Goal: Task Accomplishment & Management: Manage account settings

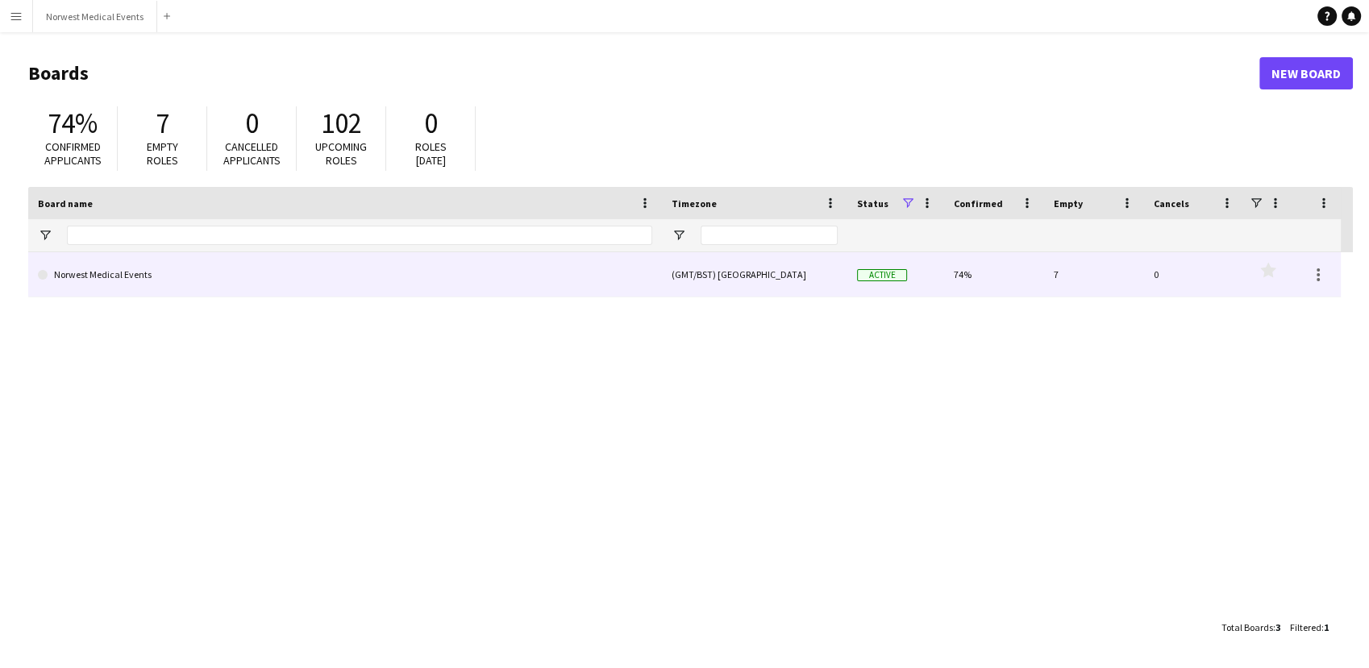
click at [566, 265] on link "Norwest Medical Events" at bounding box center [345, 274] width 614 height 45
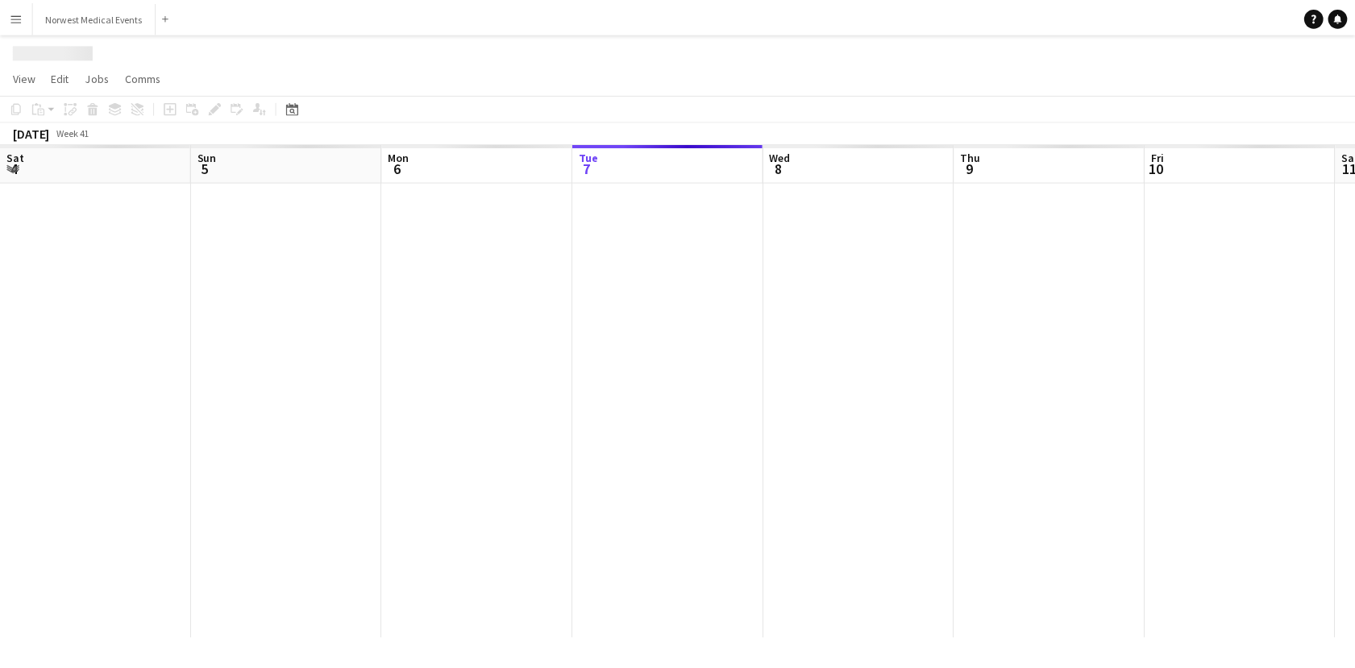
scroll to position [0, 385]
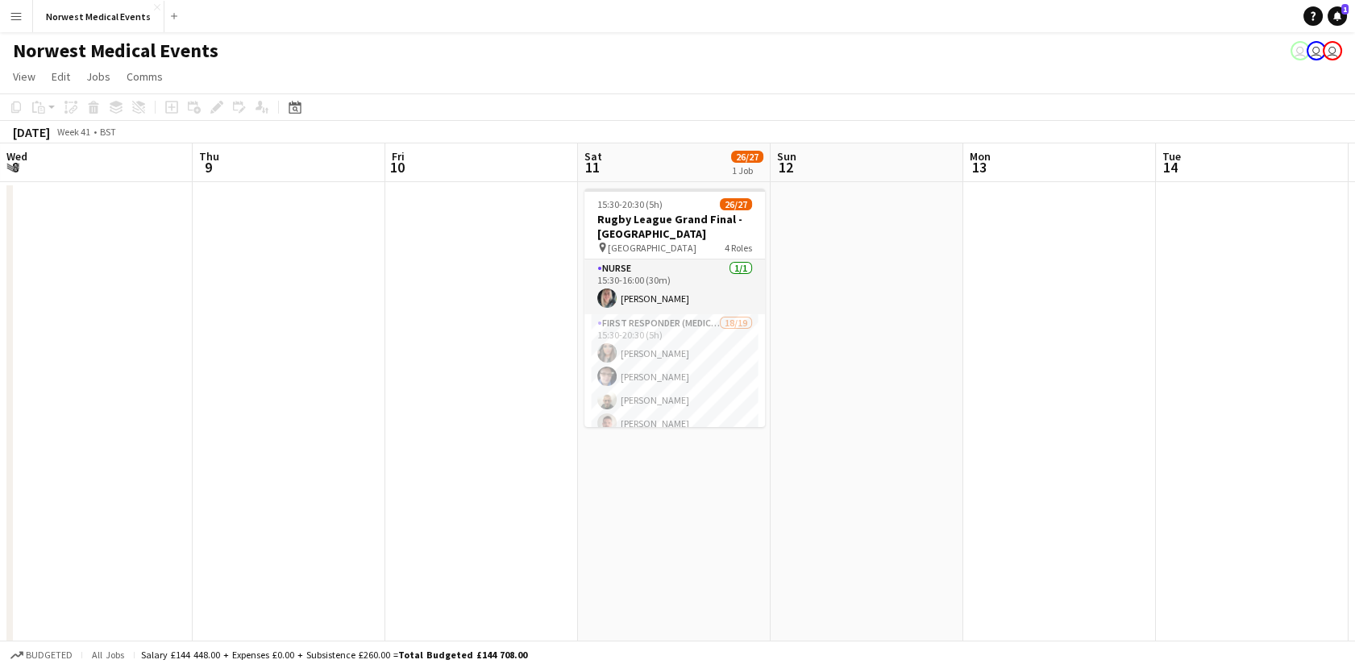
drag, startPoint x: 820, startPoint y: 435, endPoint x: 857, endPoint y: 260, distance: 178.9
click at [464, 364] on app-calendar-viewport "Sat 4 36/37 2 Jobs Sun 5 Mon 6 Tue 7 Wed 8 Thu 9 Fri 10 Sat 11 26/27 1 Job Sun …" at bounding box center [677, 461] width 1355 height 635
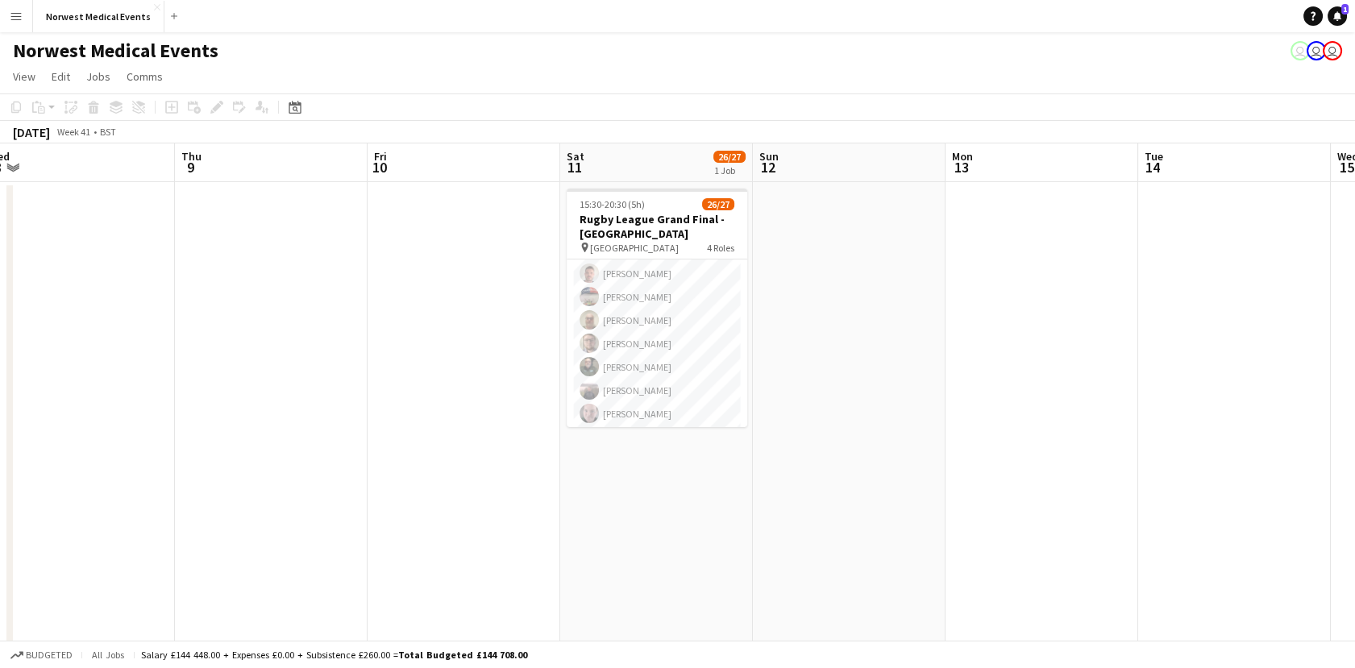
scroll to position [0, 0]
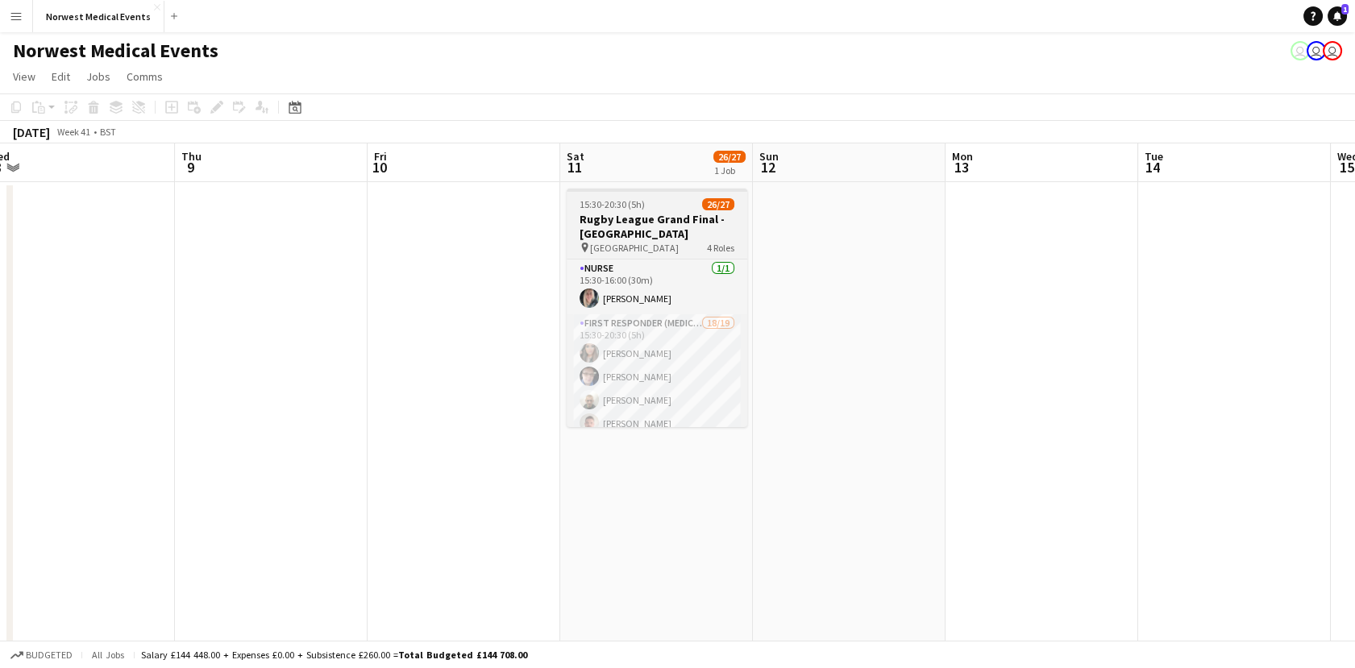
click at [645, 242] on div "pin Old Trafford 4 Roles" at bounding box center [657, 247] width 181 height 13
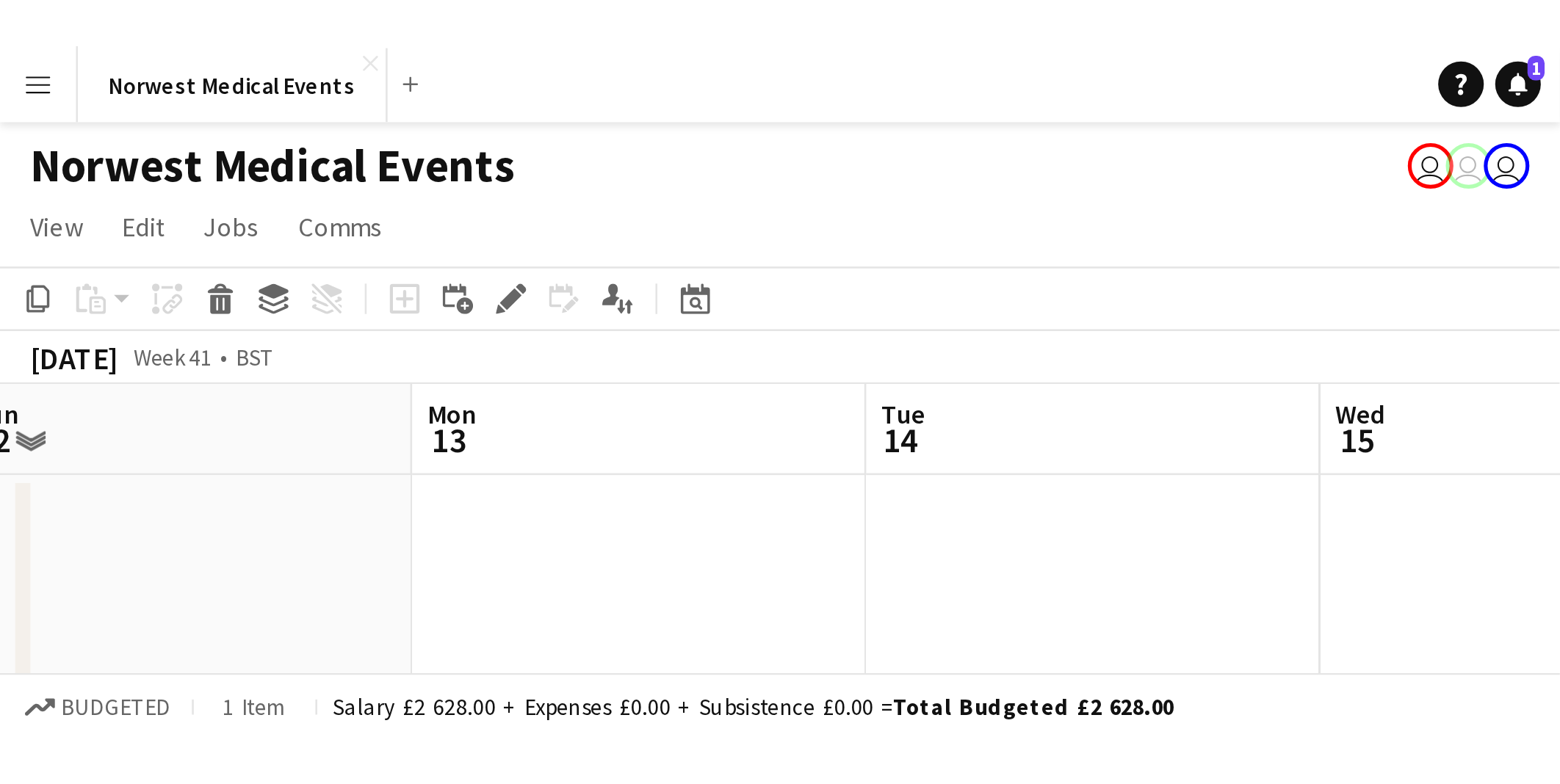
scroll to position [0, 368]
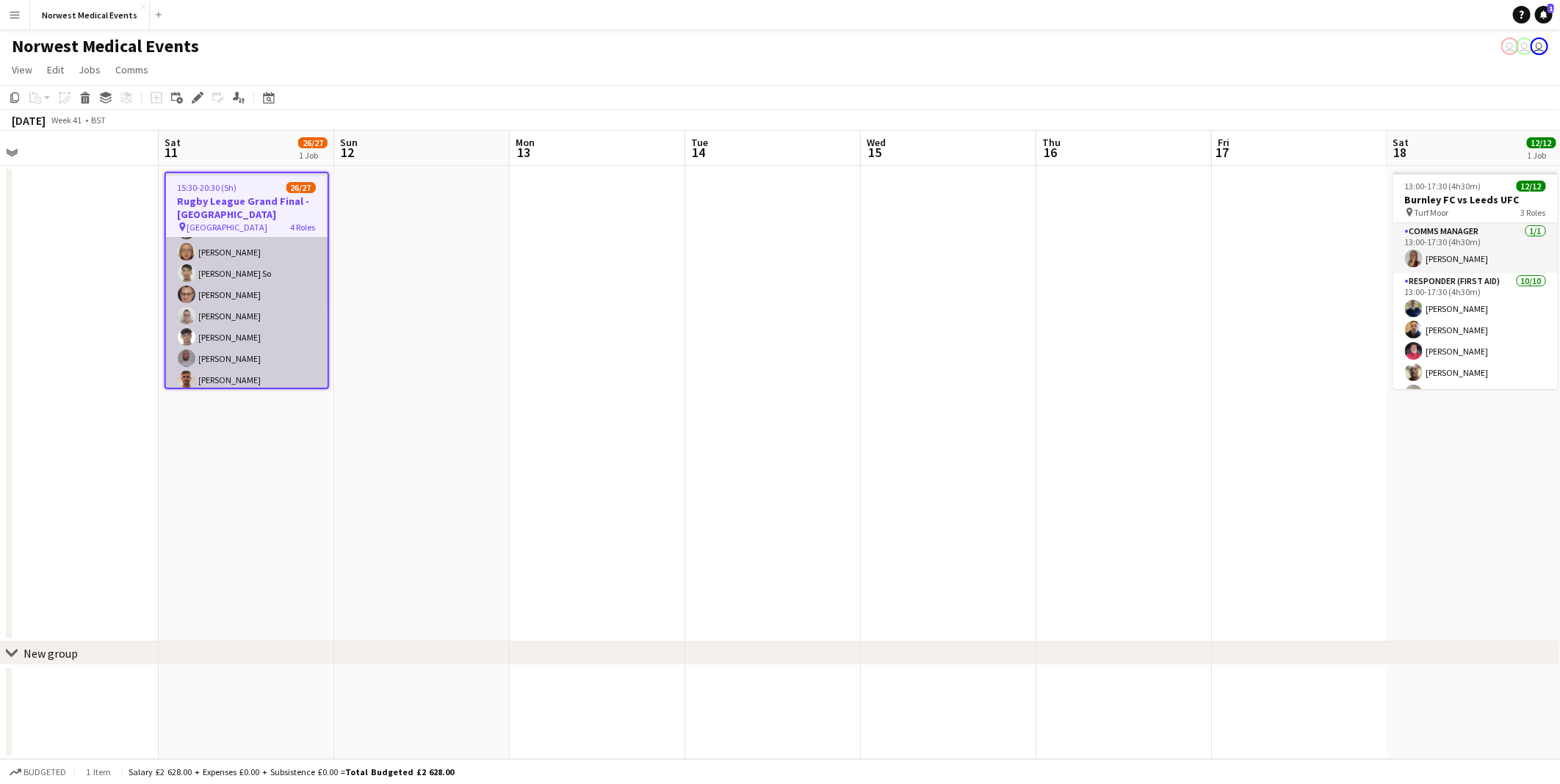
click at [250, 303] on app-card-role "First Responder (Medical) 18/19 15:30-20:30 (5h) [PERSON_NAME] [PERSON_NAME] [P…" at bounding box center [246, 199] width 161 height 433
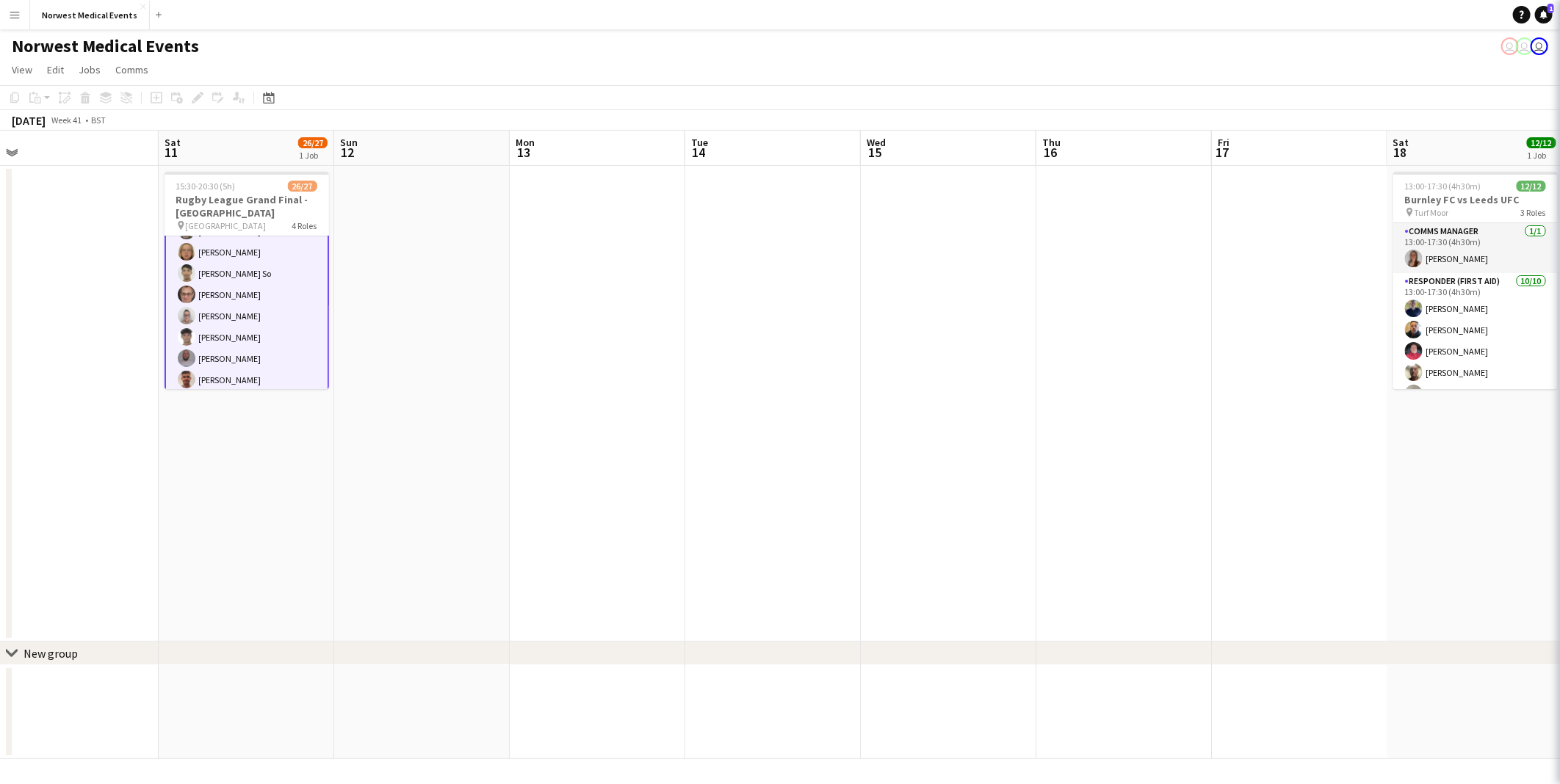
scroll to position [306, 0]
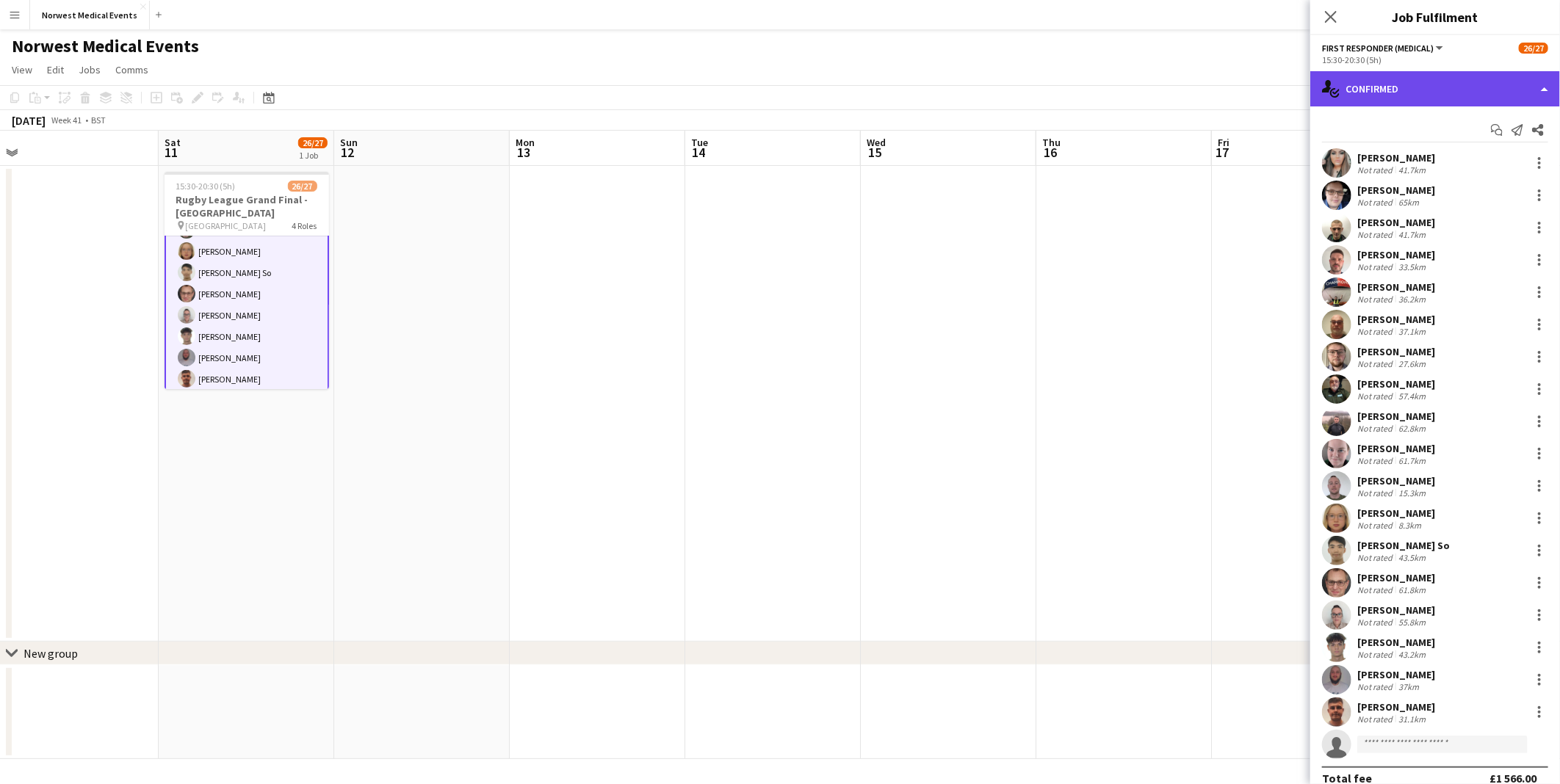
click at [1246, 89] on div "single-neutral-actions-check-2 Confirmed" at bounding box center [1434, 88] width 250 height 36
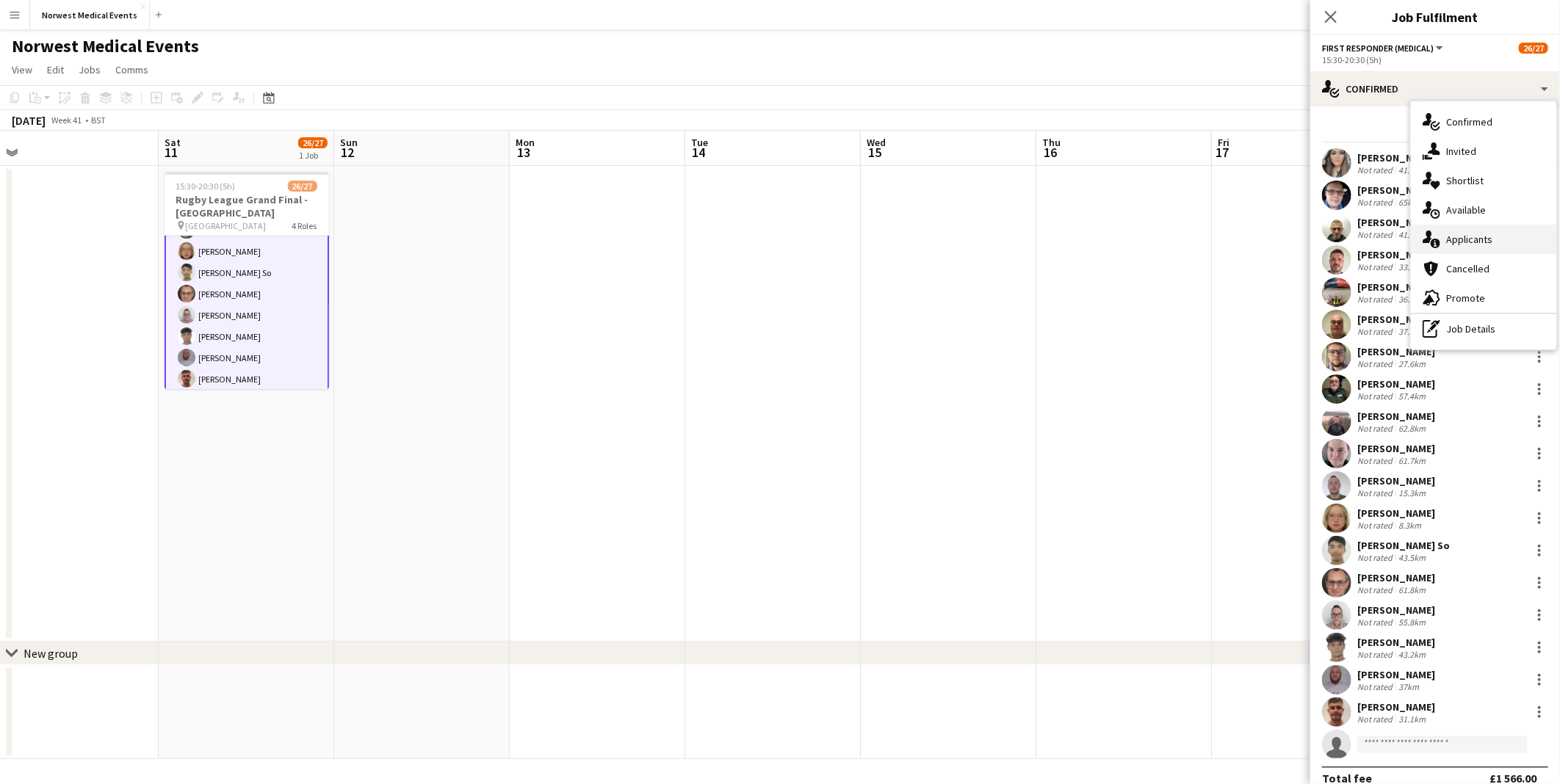
click at [1246, 238] on span "Applicants" at bounding box center [1469, 239] width 46 height 14
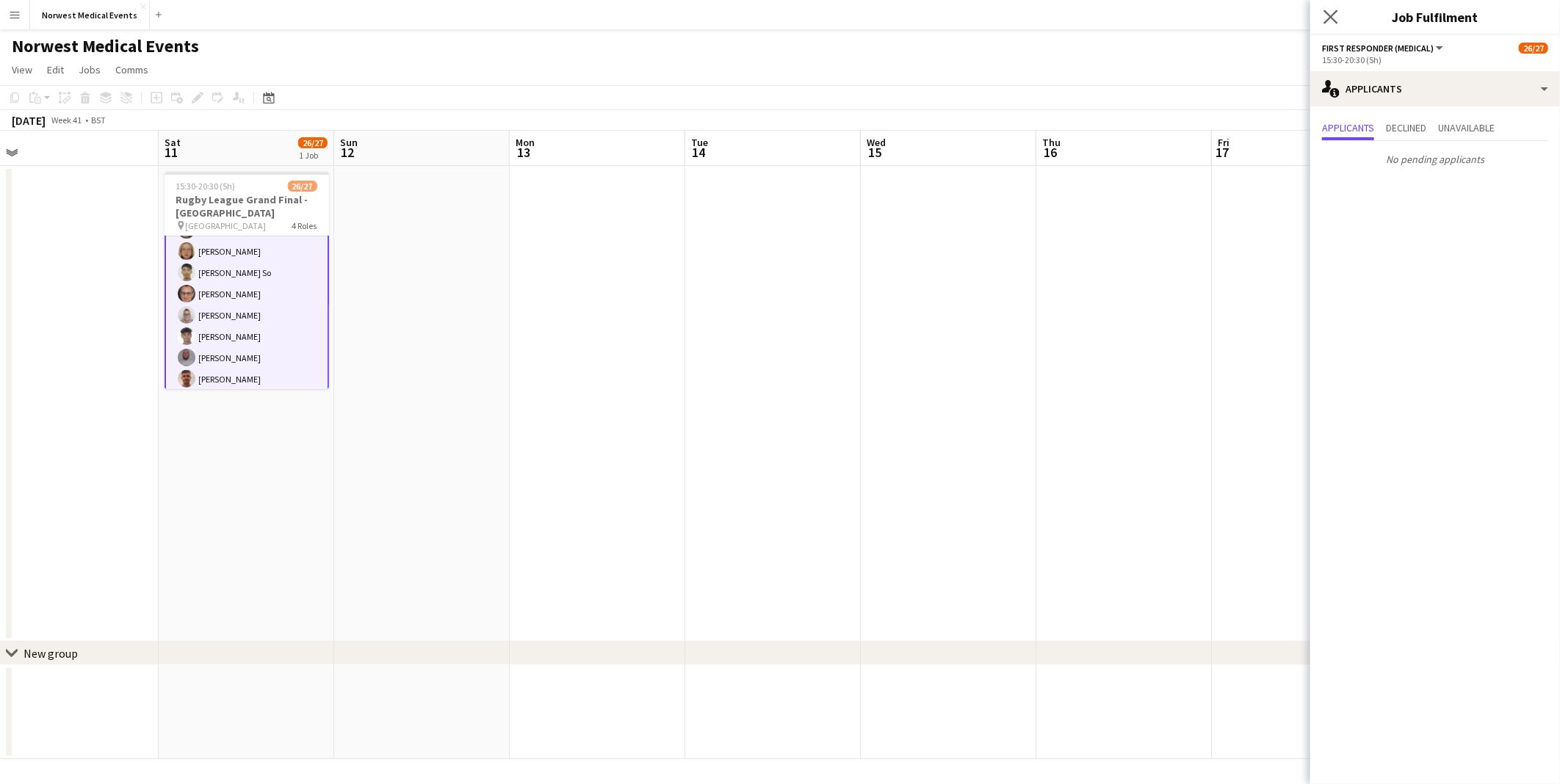
click at [1246, 25] on app-icon "Close pop-in" at bounding box center [1331, 16] width 21 height 21
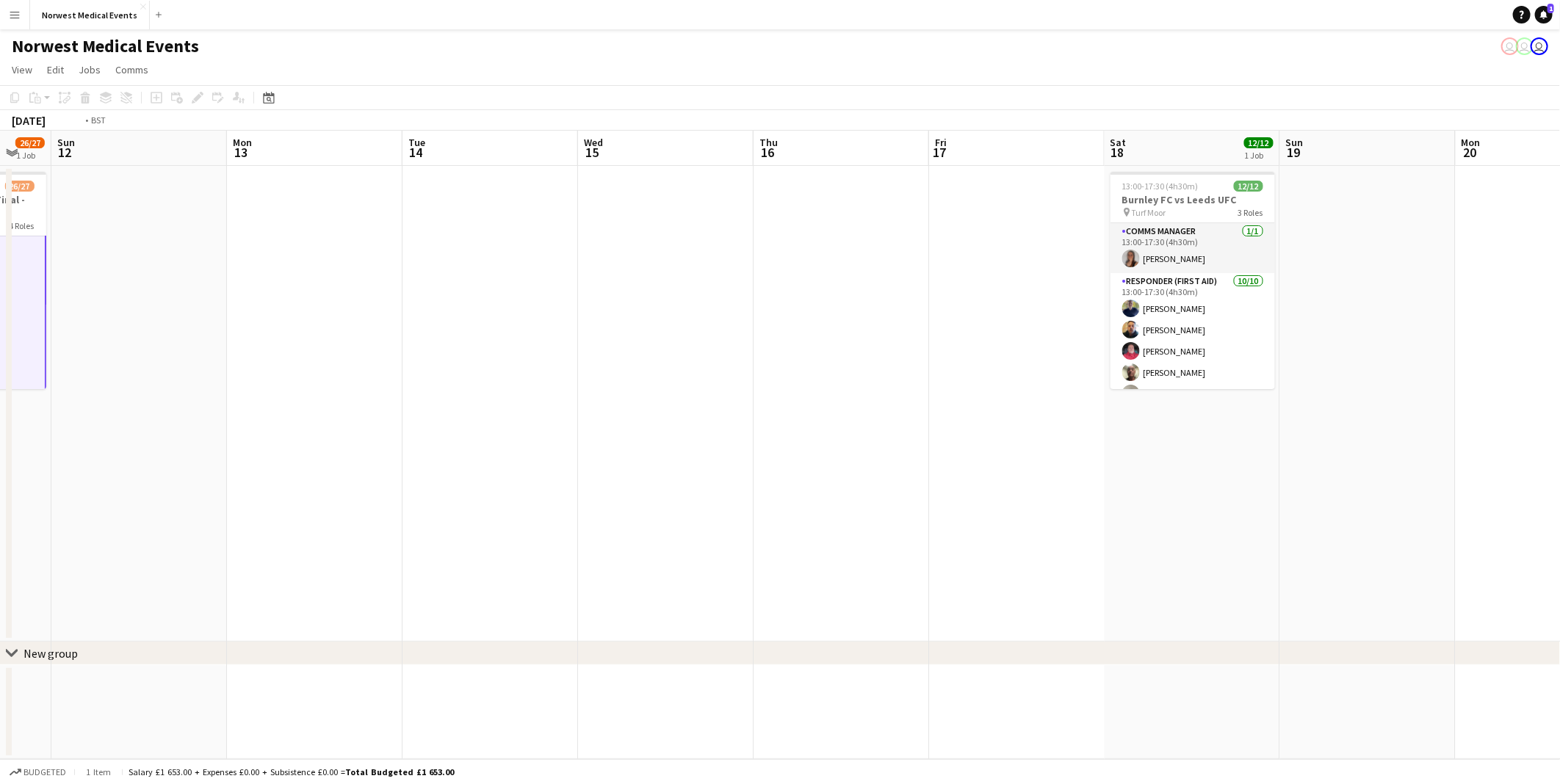
drag, startPoint x: 1363, startPoint y: 456, endPoint x: 585, endPoint y: 442, distance: 778.1
click at [461, 446] on app-calendar-viewport "Wed 8 Thu 9 Fri 10 Sat 11 26/27 1 Job Sun 12 Mon 13 Tue 14 Wed 15 Thu 16 Fri 17…" at bounding box center [780, 445] width 1560 height 628
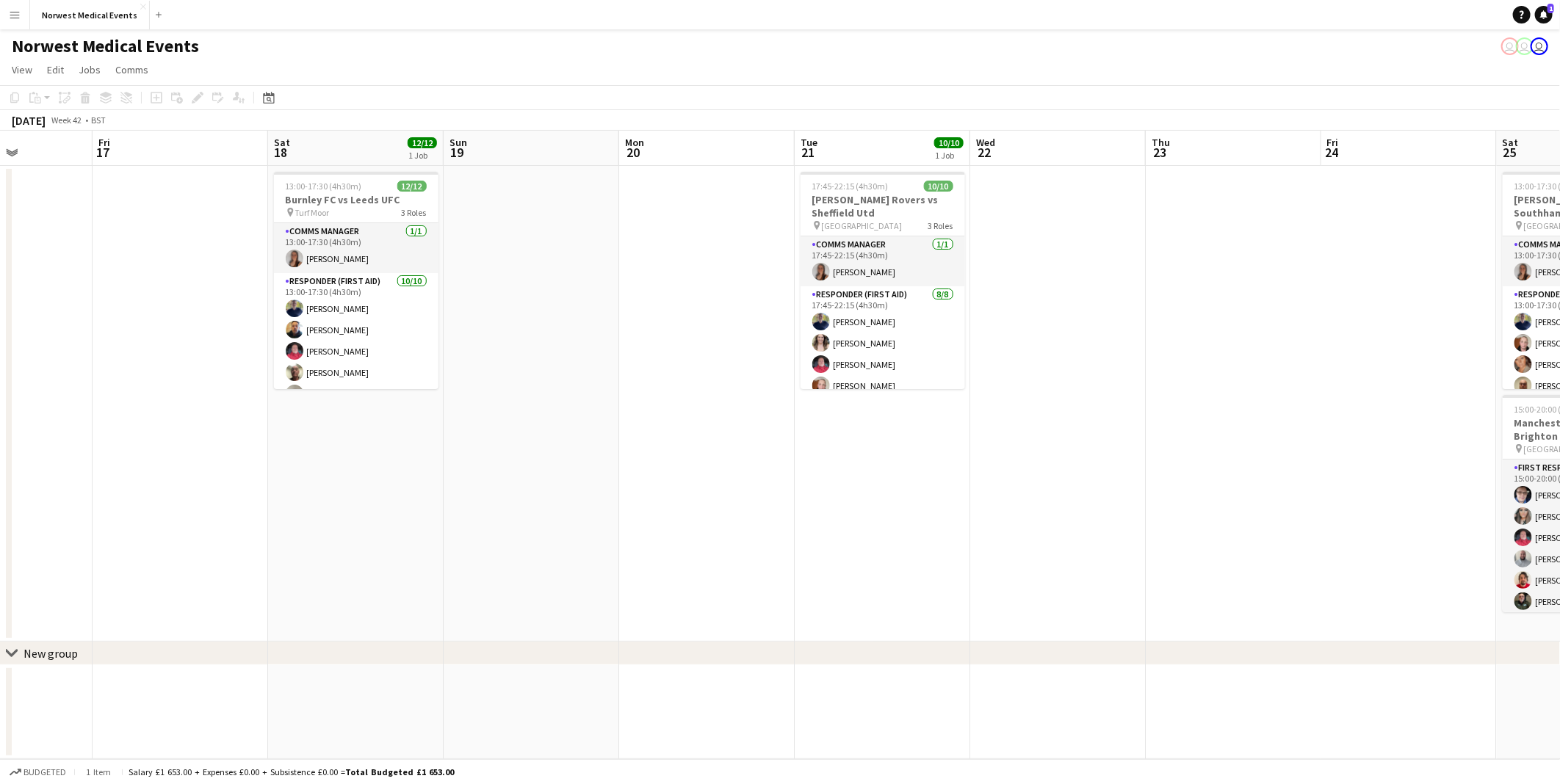
drag, startPoint x: 1347, startPoint y: 515, endPoint x: 472, endPoint y: 514, distance: 875.0
click at [472, 514] on app-calendar-viewport "Tue 14 Wed 15 Thu 16 Fri 17 Sat 18 12/12 1 Job Sun 19 Mon 20 Tue 21 10/10 1 Job…" at bounding box center [780, 445] width 1560 height 628
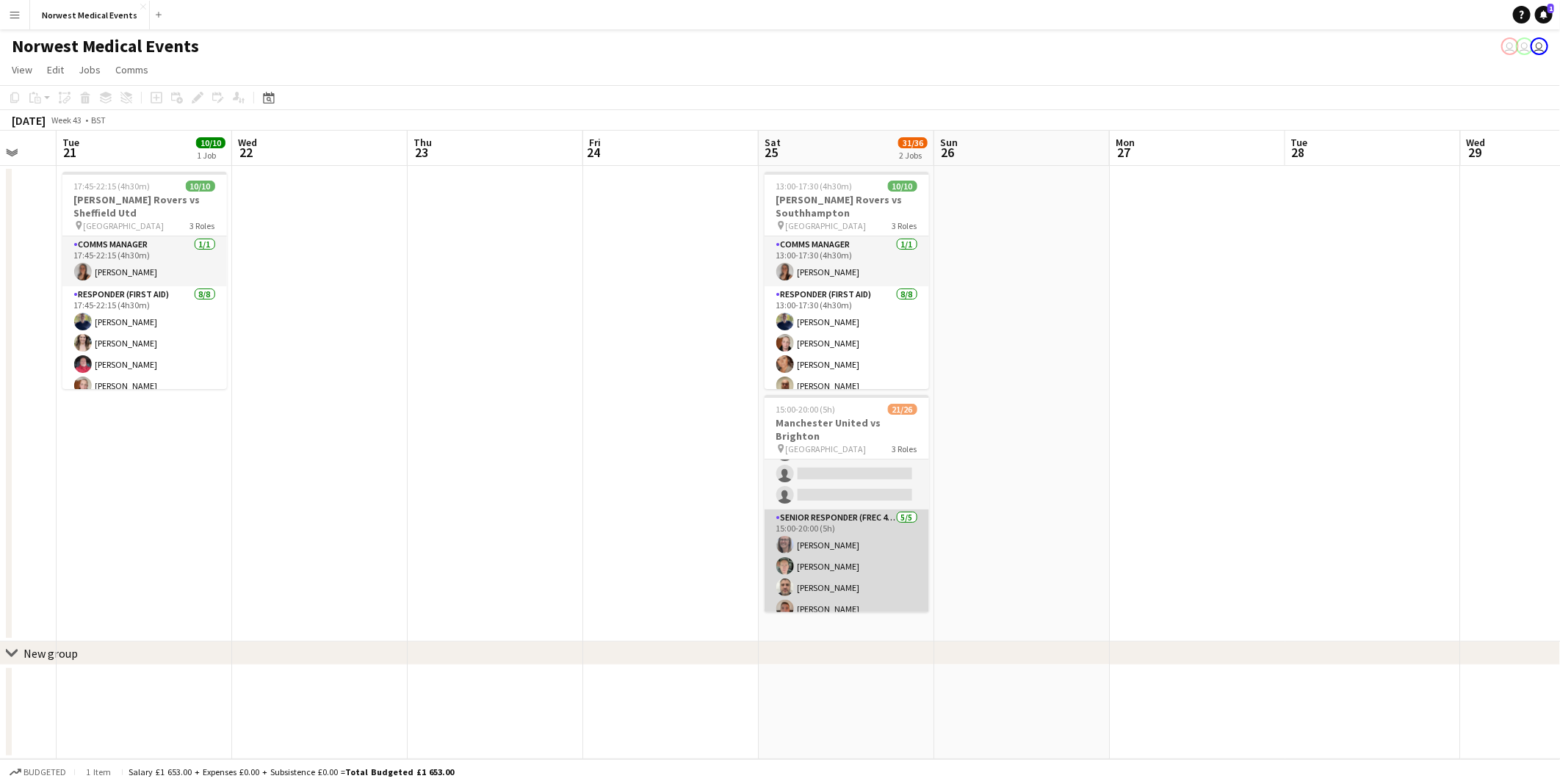
scroll to position [408, 0]
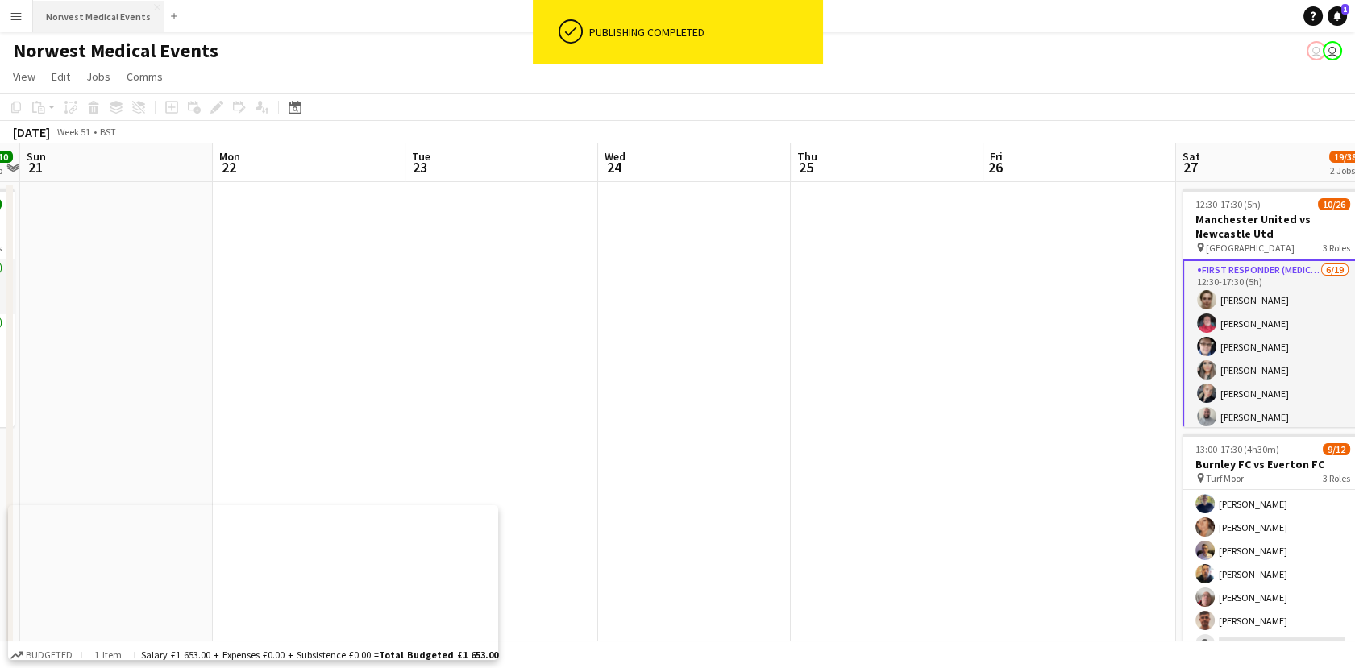
click at [56, 10] on button "Norwest Medical Events Close" at bounding box center [98, 16] width 131 height 31
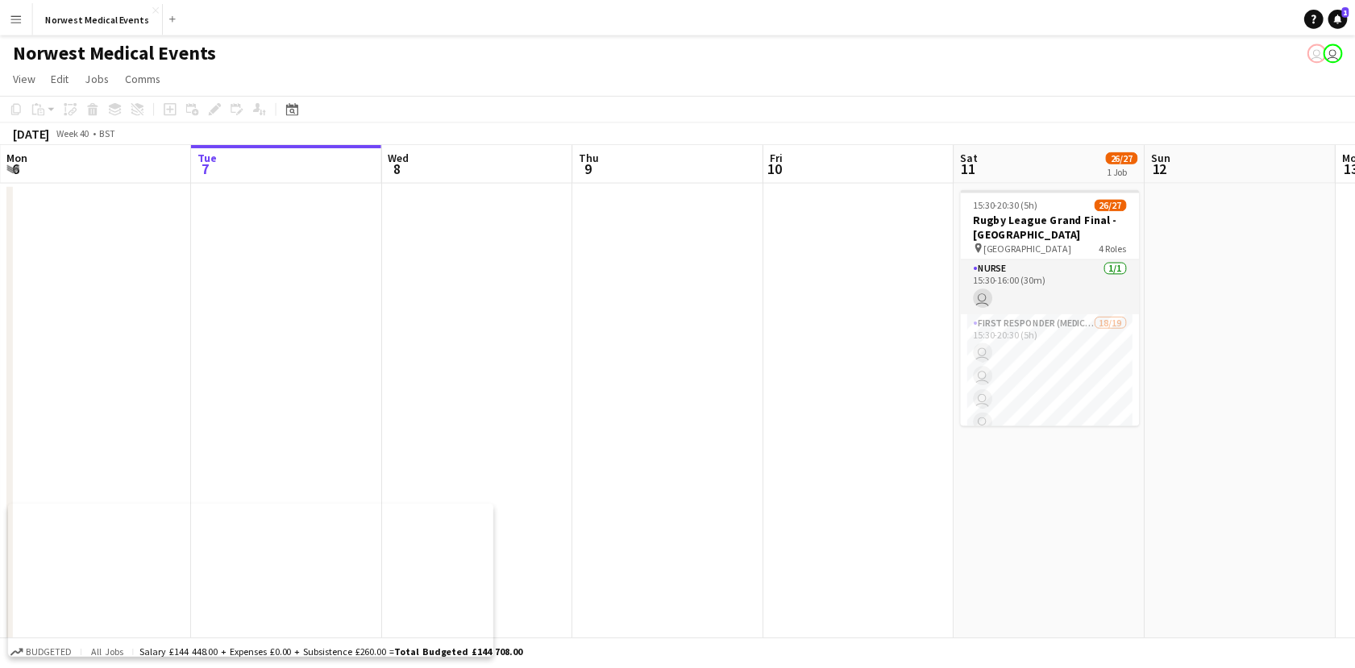
scroll to position [0, 447]
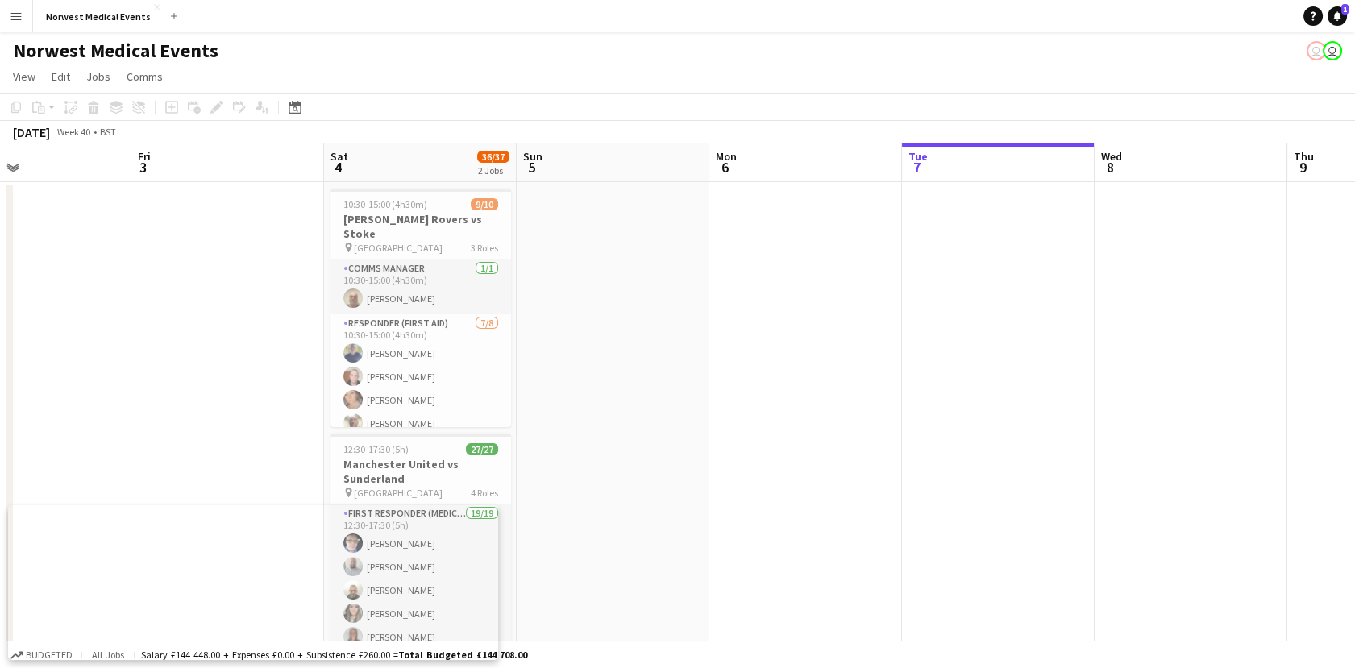
click at [1070, 278] on app-calendar-viewport "Tue 30 10/10 1 Job Wed 1 Thu 2 Fri 3 Sat 4 36/37 2 Jobs Sun 5 Mon 6 Tue 7 Wed 8…" at bounding box center [677, 461] width 1355 height 635
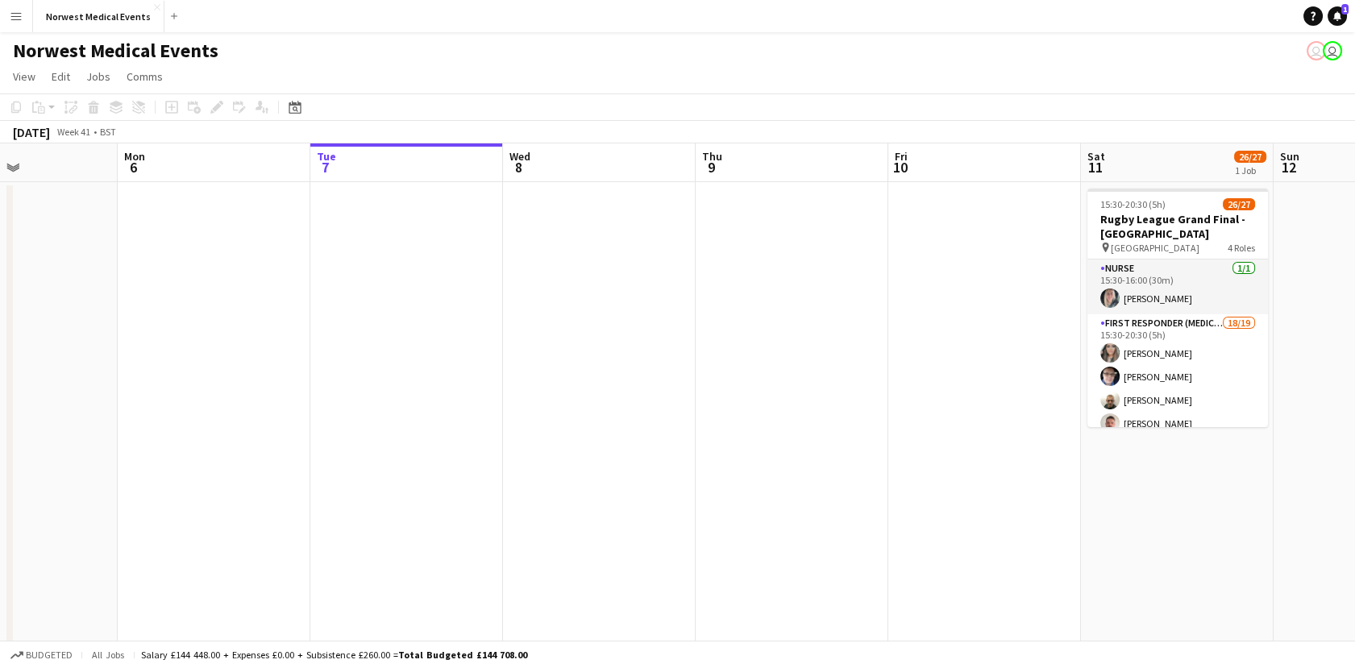
scroll to position [0, 467]
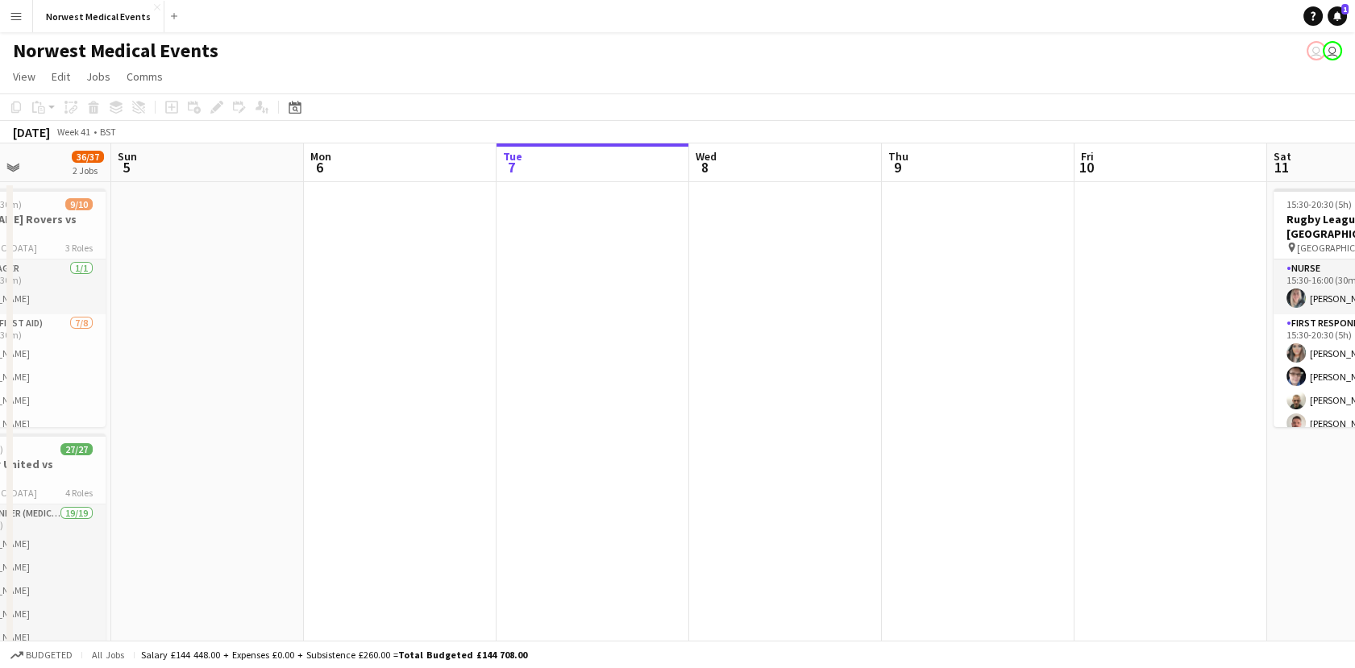
drag, startPoint x: 1125, startPoint y: 358, endPoint x: 161, endPoint y: 362, distance: 963.5
click at [161, 362] on app-calendar-viewport "Thu 2 Fri 3 Sat 4 36/37 2 Jobs Sun 5 Mon 6 Tue 7 Wed 8 Thu 9 Fri 10 Sat 11 26/2…" at bounding box center [677, 461] width 1355 height 635
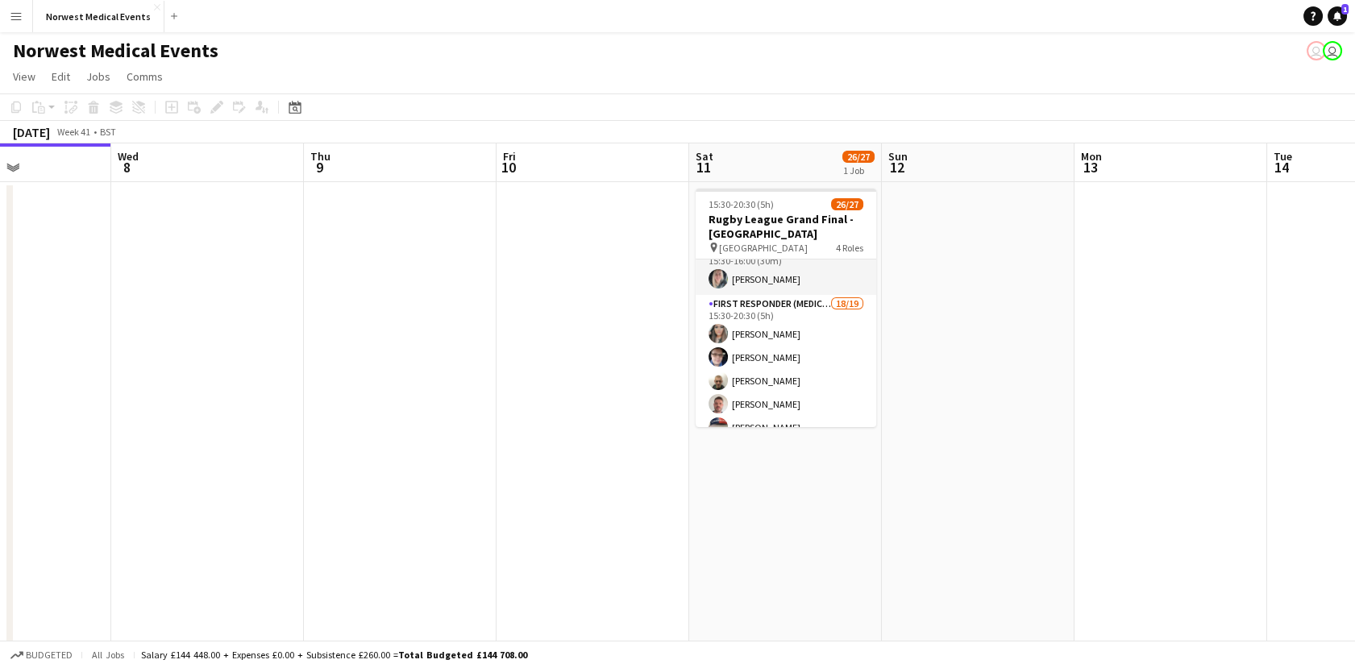
scroll to position [0, 0]
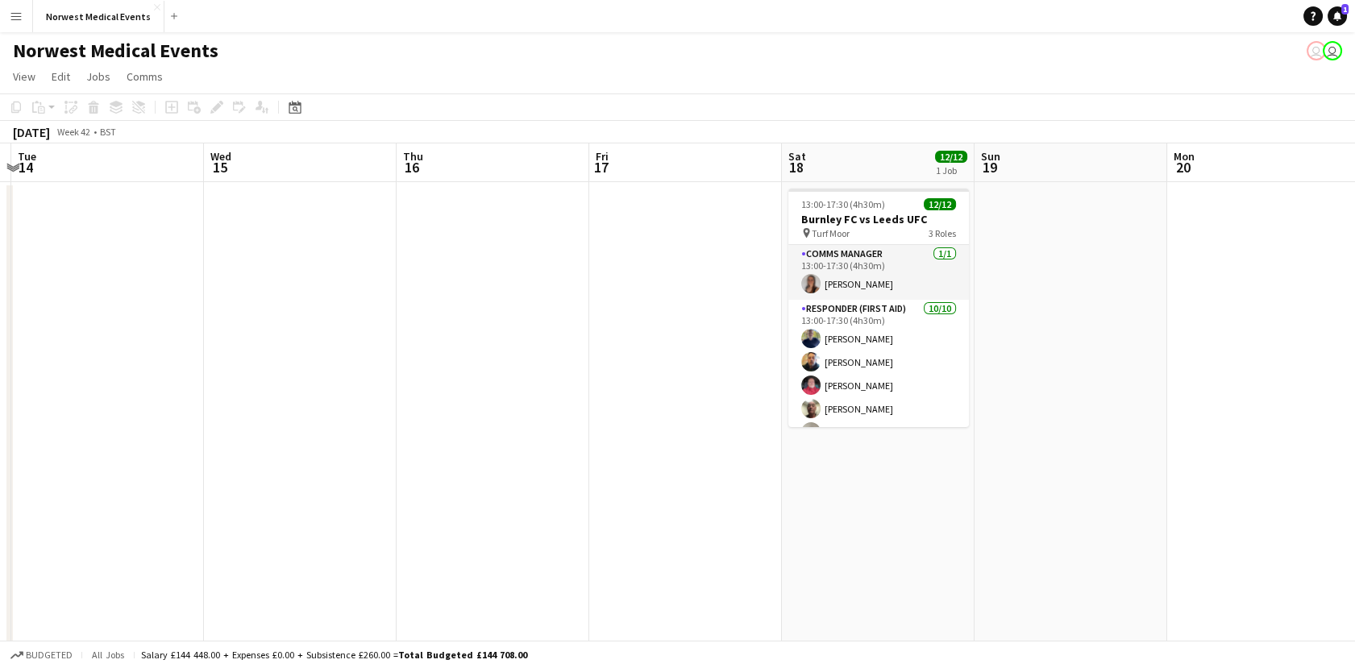
drag, startPoint x: 626, startPoint y: 429, endPoint x: -4, endPoint y: 429, distance: 629.7
click at [0, 429] on html "Menu Boards Boards Boards All jobs Status Workforce Workforce My Workforce Recr…" at bounding box center [677, 403] width 1355 height 806
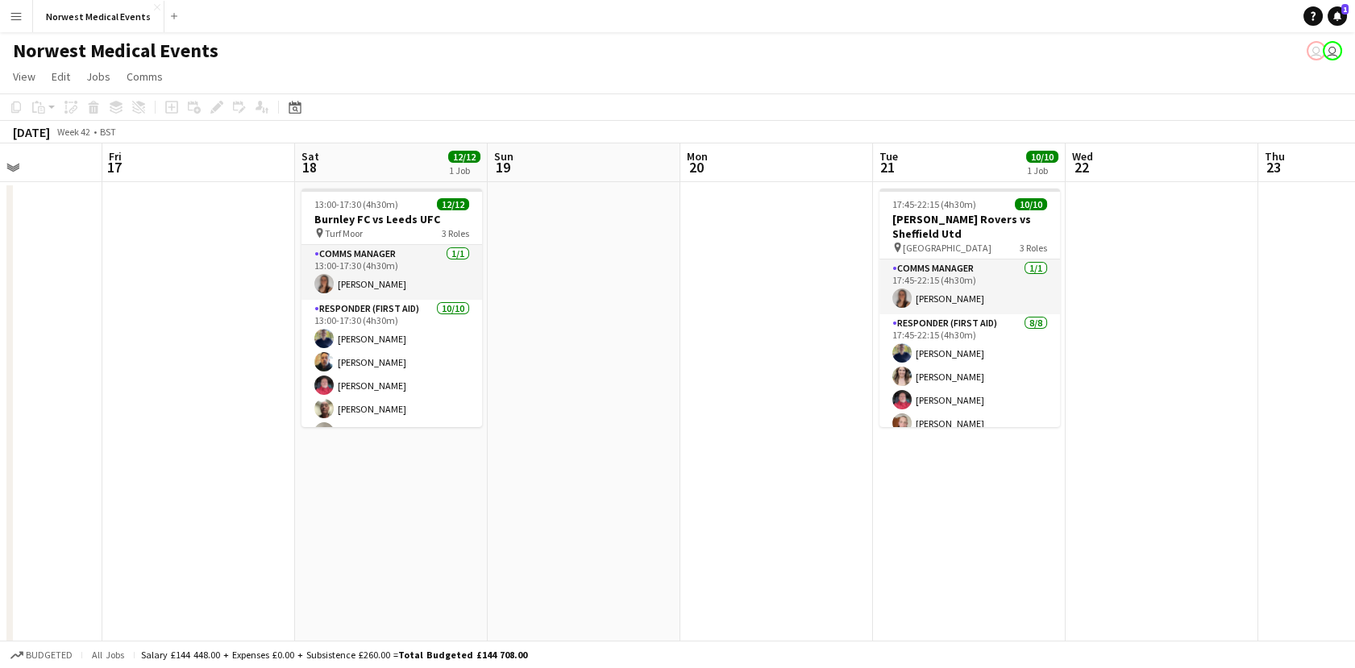
scroll to position [0, 493]
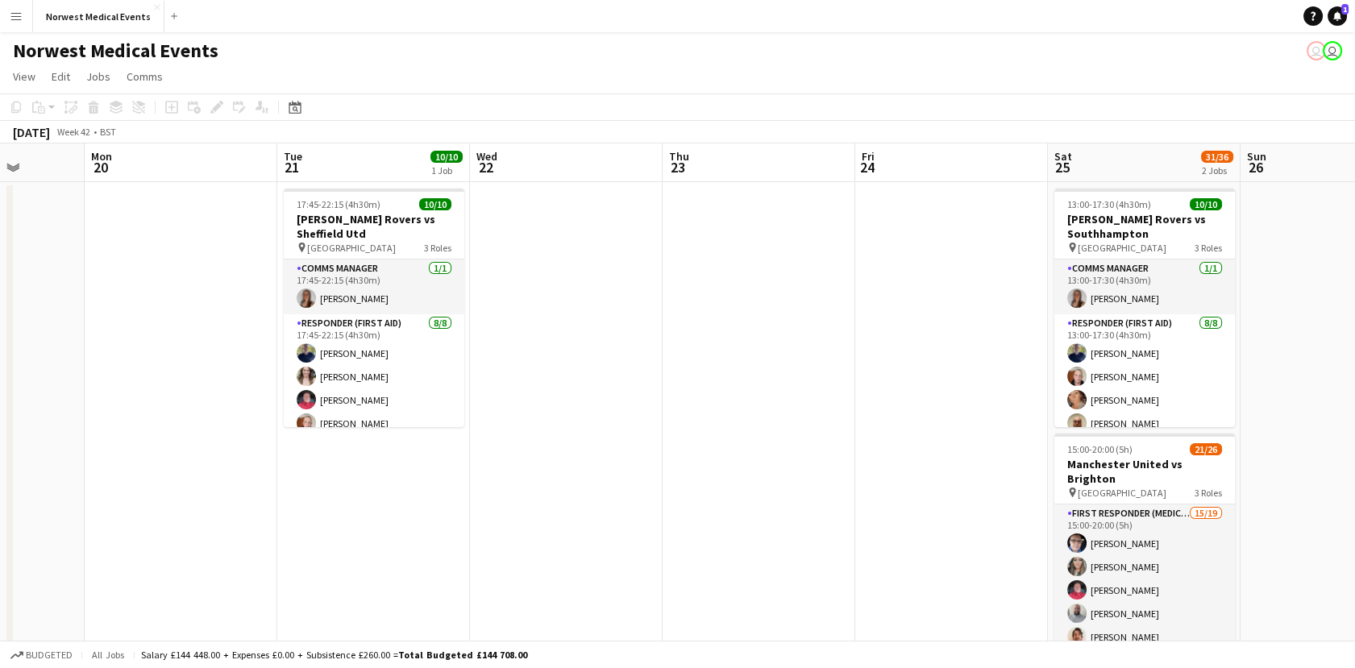
drag, startPoint x: 1230, startPoint y: 388, endPoint x: -4, endPoint y: 416, distance: 1234.0
click at [0, 416] on html "Menu Boards Boards Boards All jobs Status Workforce Workforce My Workforce Recr…" at bounding box center [677, 403] width 1355 height 806
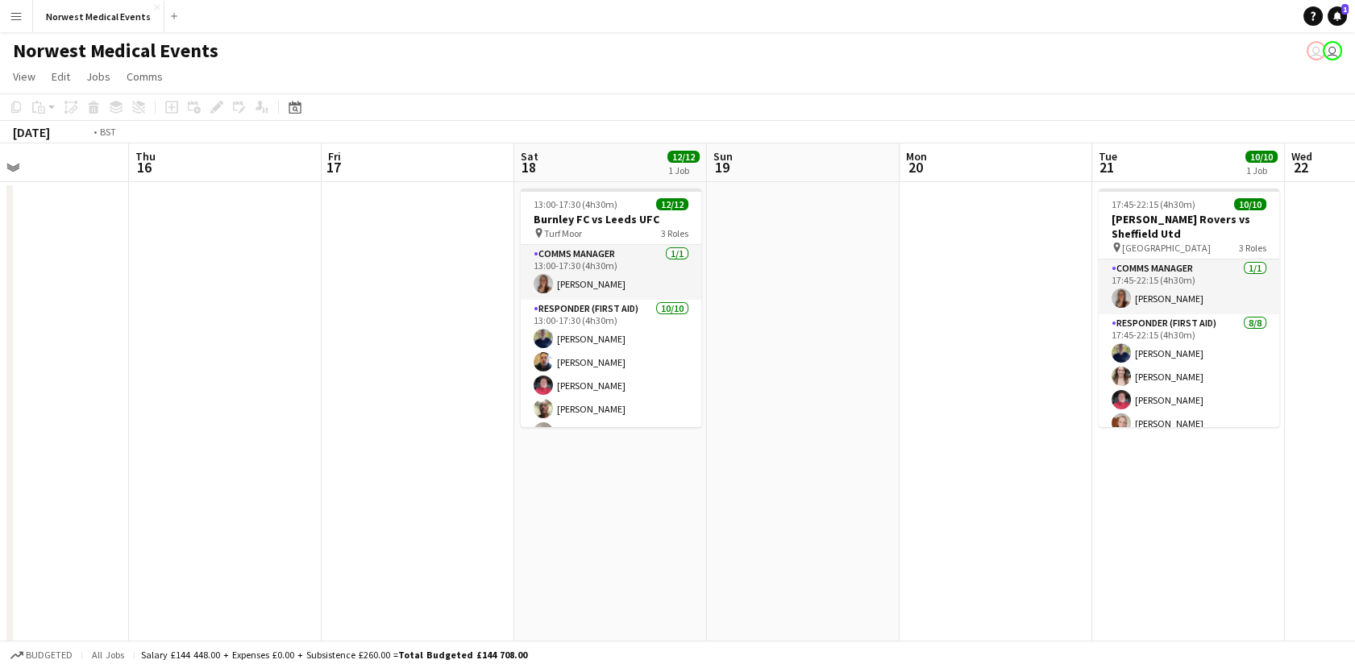
scroll to position [0, 801]
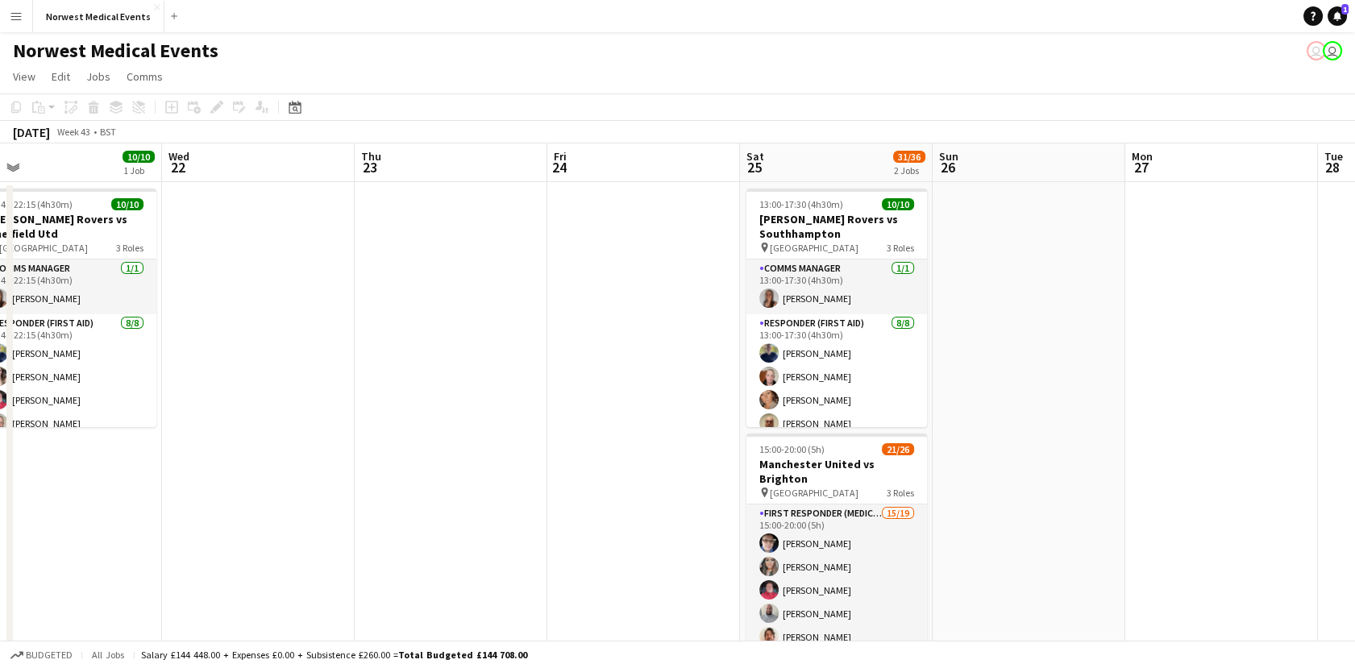
drag, startPoint x: 395, startPoint y: 416, endPoint x: 951, endPoint y: 389, distance: 556.2
click at [0, 434] on html "Menu Boards Boards Boards All jobs Status Workforce Workforce My Workforce Recr…" at bounding box center [677, 403] width 1355 height 806
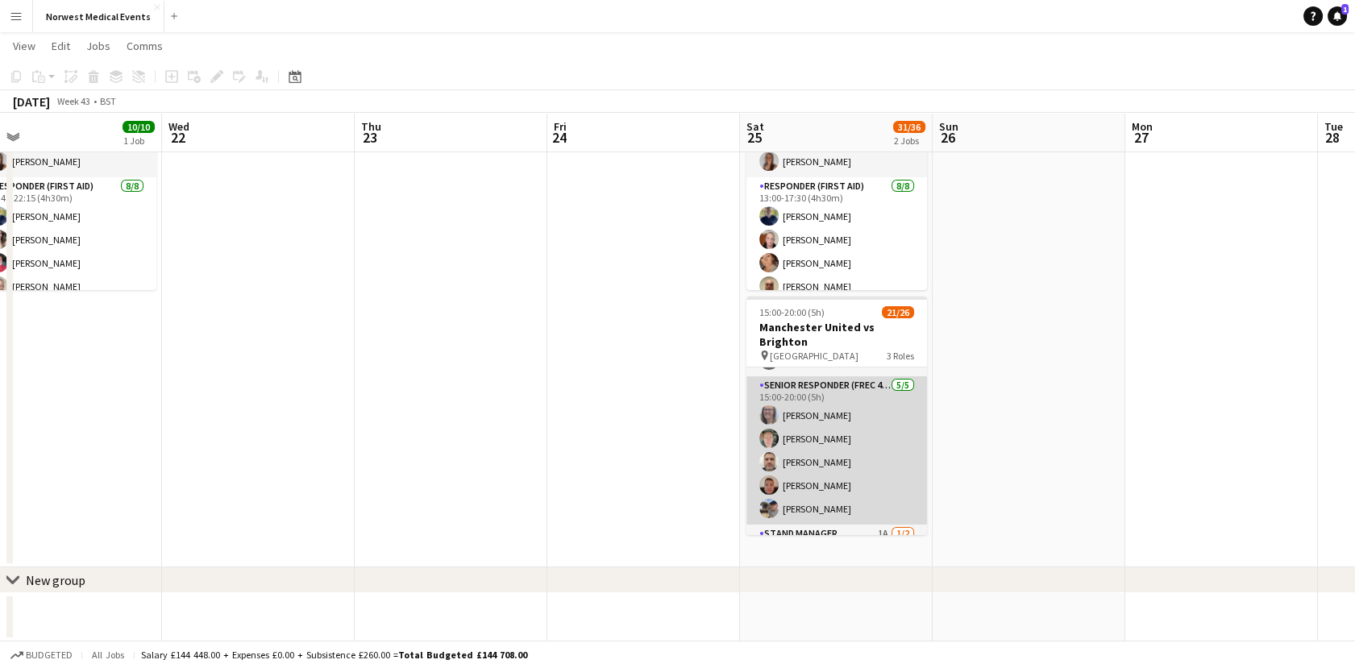
scroll to position [520, 0]
click at [874, 440] on app-card-role "First Responder (Medical) 15/19 15:00-20:00 (5h) Phil Brown Kayleigh O'Donnell …" at bounding box center [837, 387] width 181 height 476
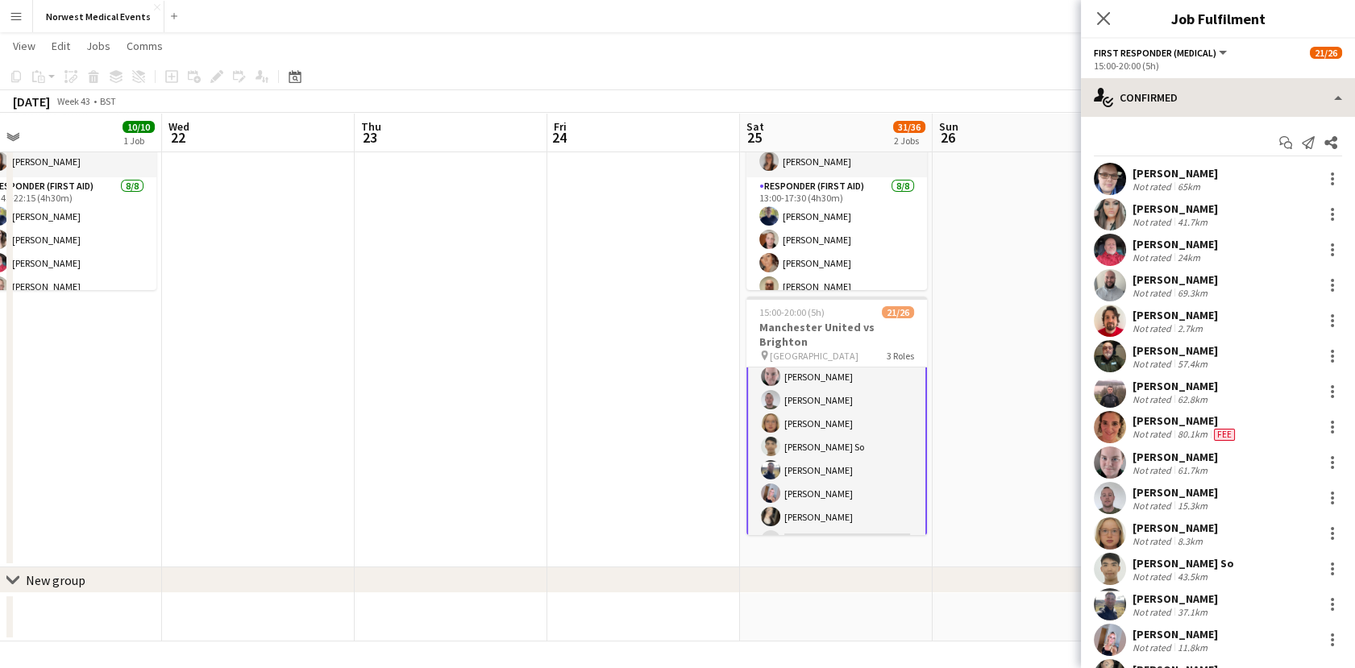
scroll to position [219, 0]
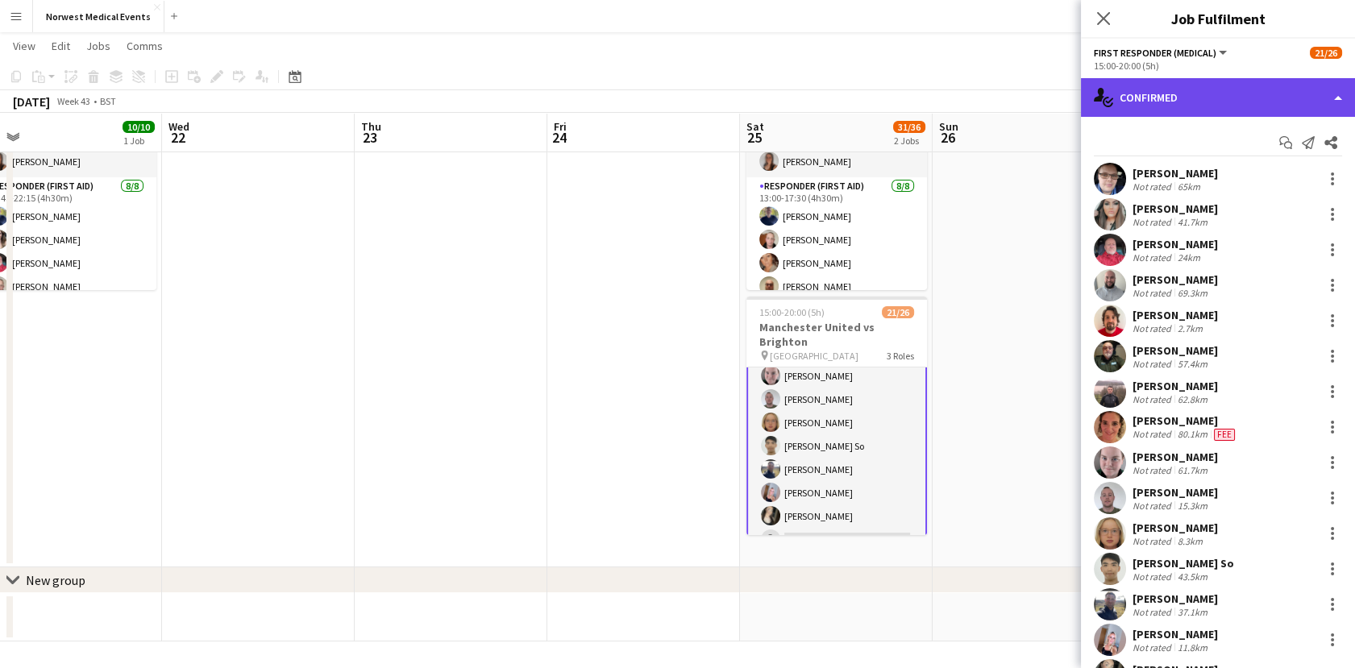
click at [1276, 80] on div "single-neutral-actions-check-2 Confirmed" at bounding box center [1218, 97] width 274 height 39
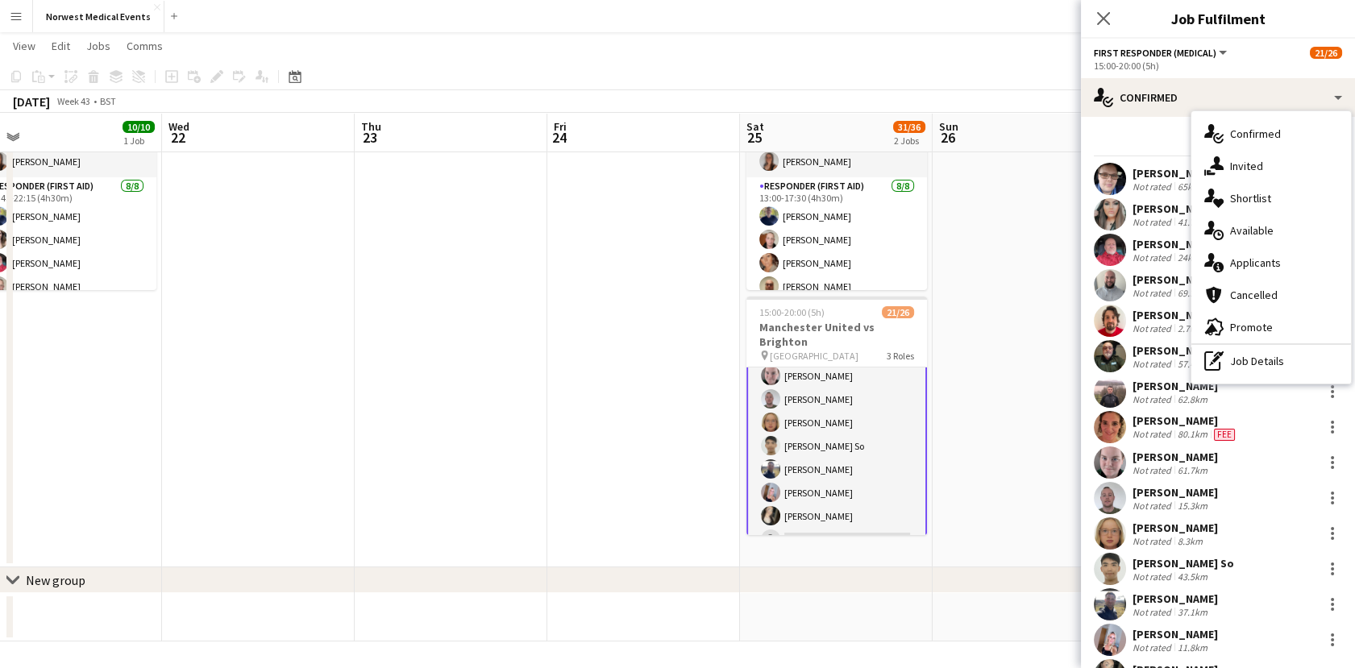
click at [1264, 256] on span "Applicants" at bounding box center [1255, 263] width 51 height 15
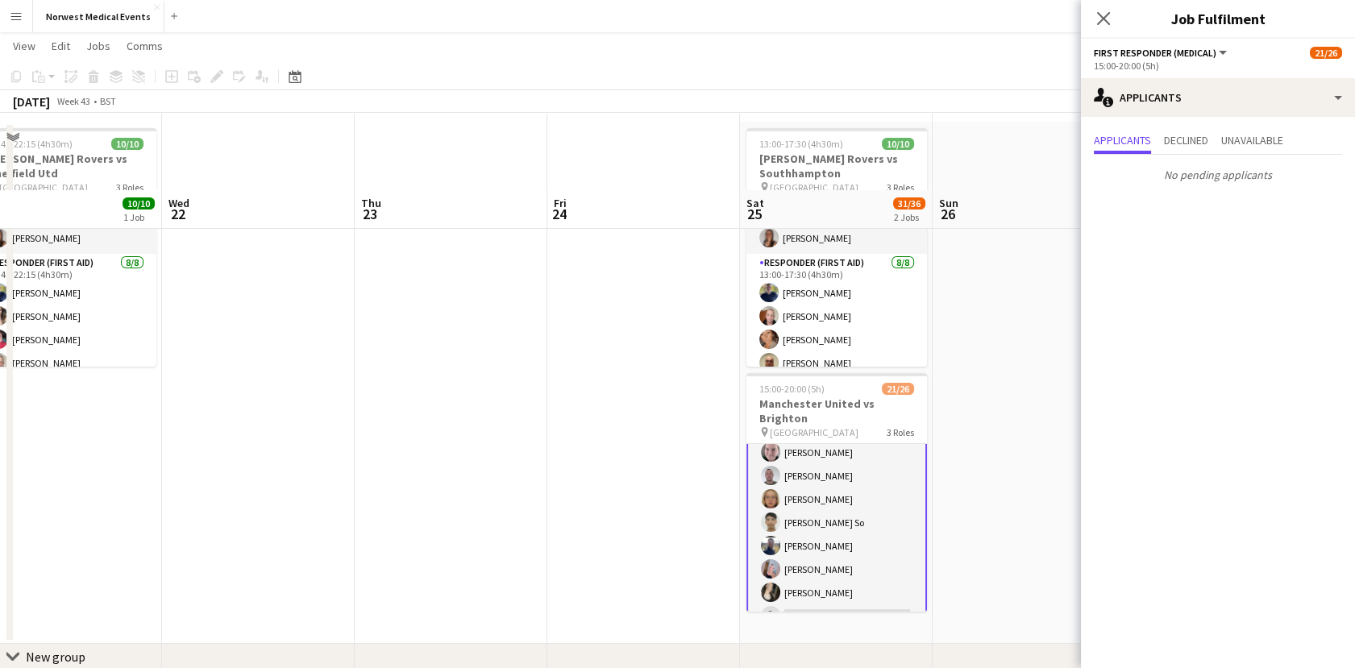
scroll to position [0, 0]
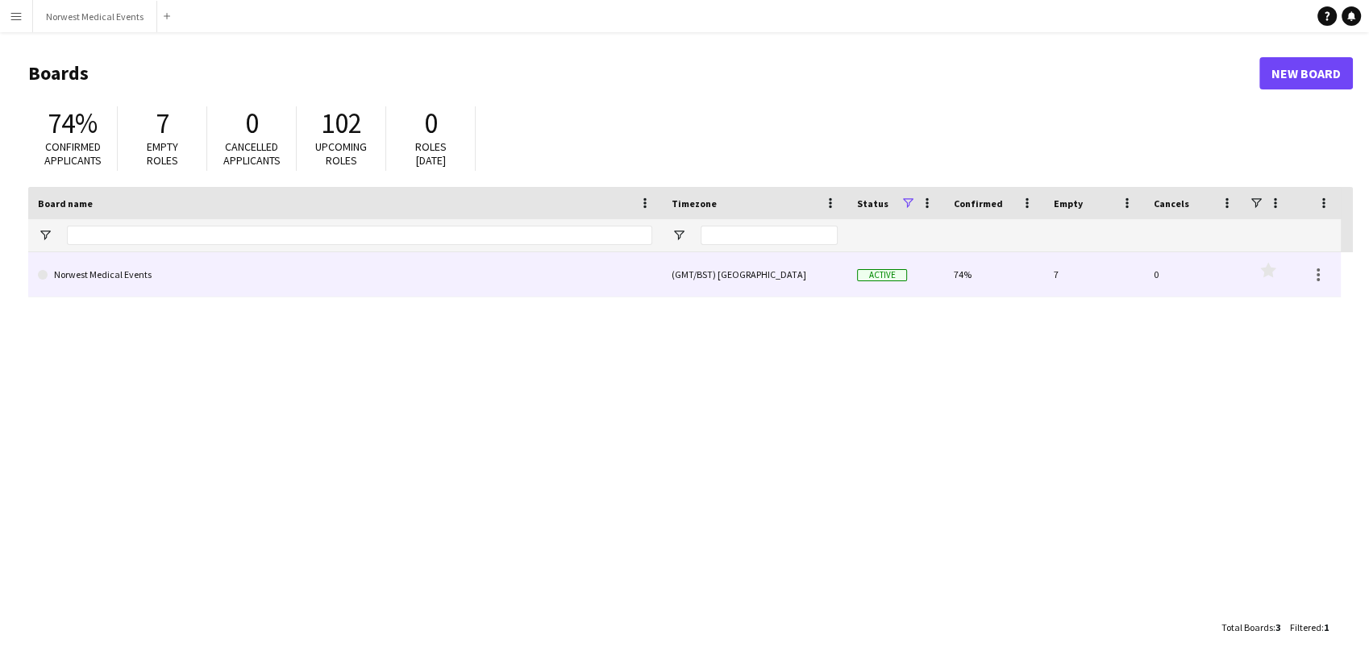
click at [489, 264] on link "Norwest Medical Events" at bounding box center [345, 274] width 614 height 45
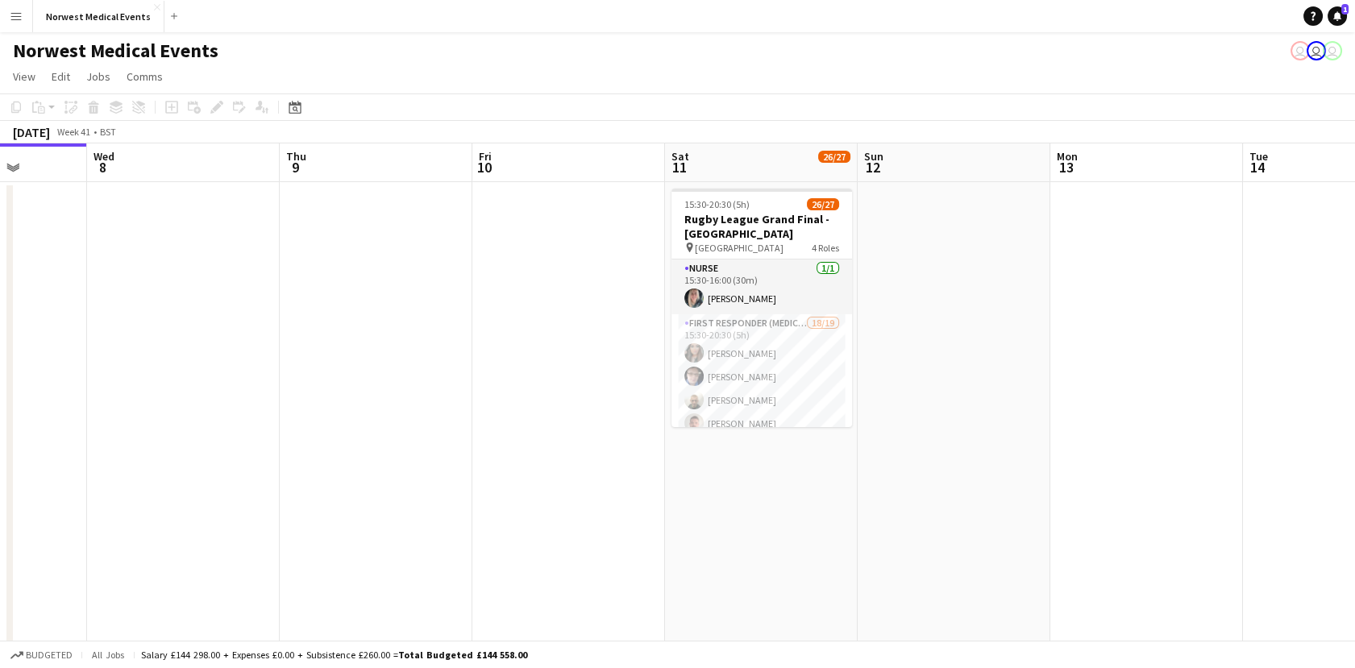
scroll to position [0, 699]
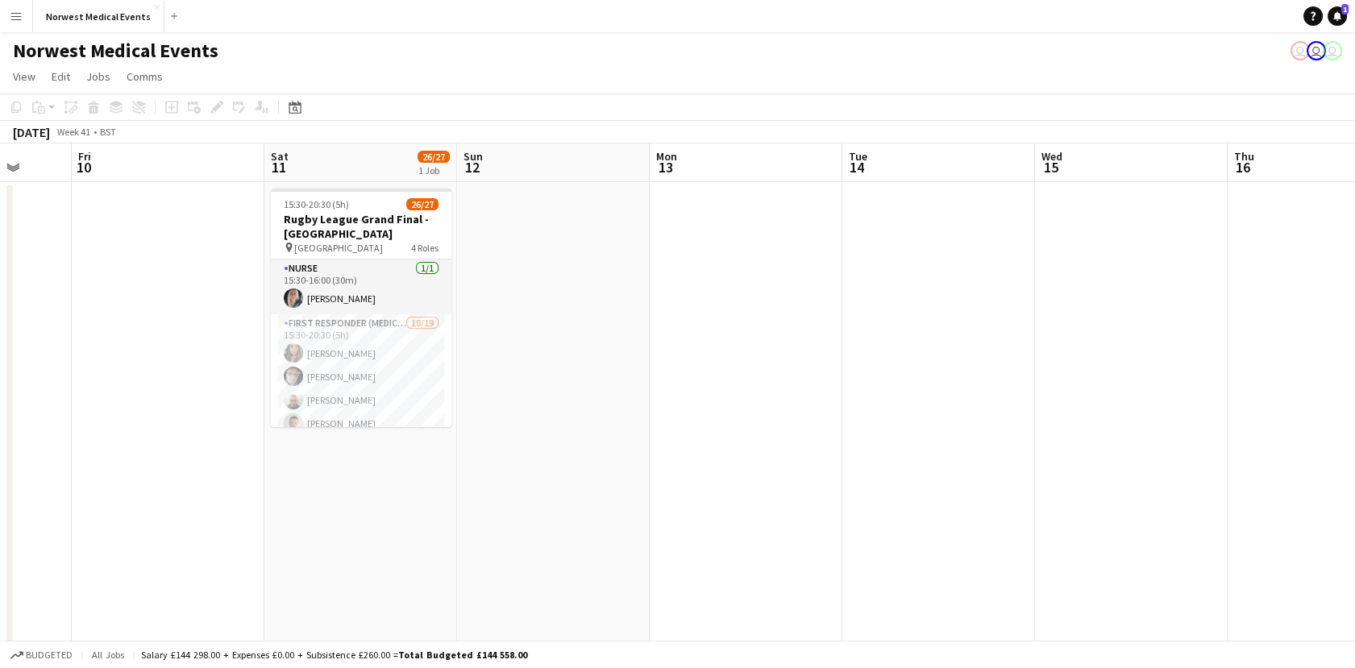
drag, startPoint x: 1024, startPoint y: 518, endPoint x: 327, endPoint y: 474, distance: 698.9
click at [327, 474] on app-calendar-viewport "Mon 6 Tue 7 Wed 8 Thu 9 Fri 10 Sat 11 26/27 1 Job Sun 12 Mon 13 Tue 14 Wed 15 T…" at bounding box center [677, 461] width 1355 height 635
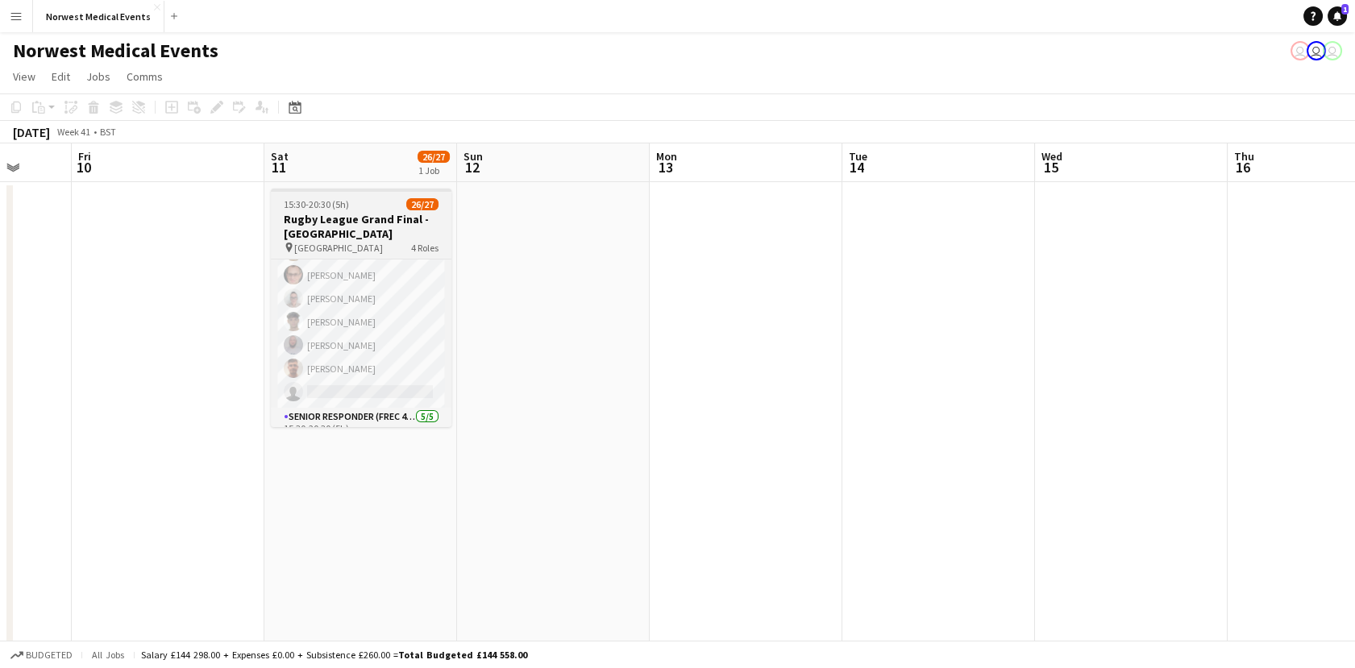
scroll to position [589, 0]
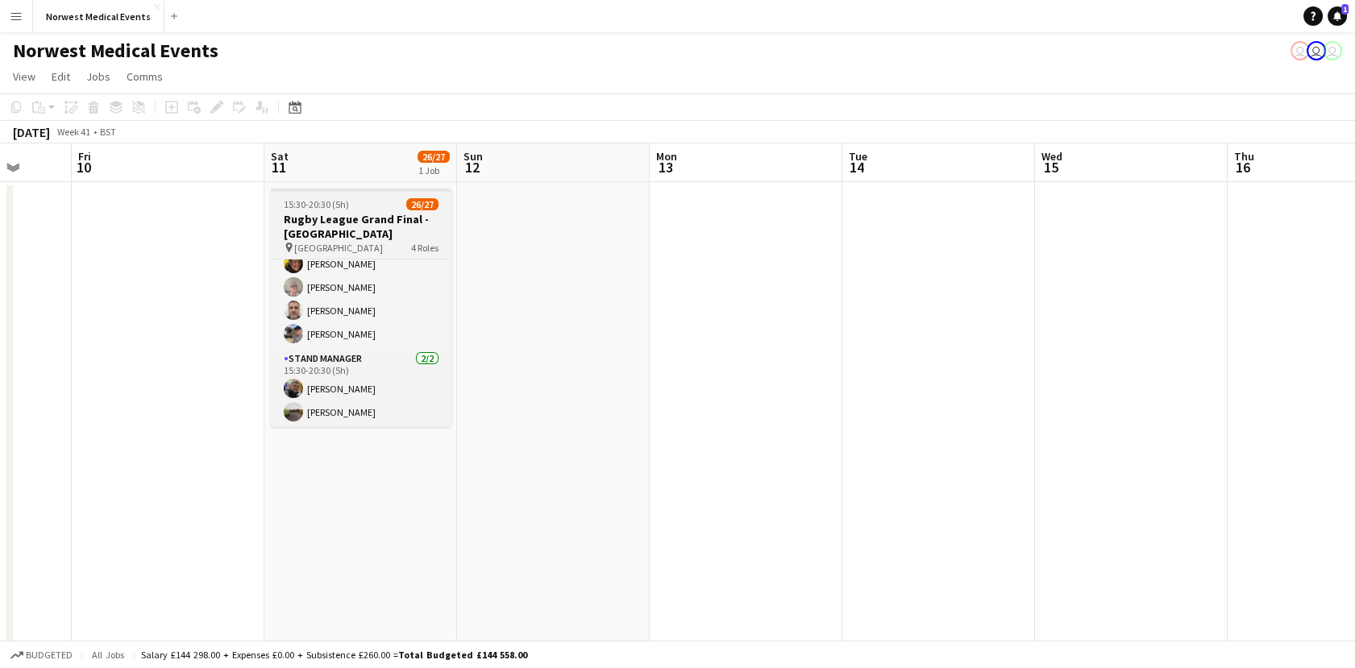
click at [377, 244] on div "pin Old Trafford 4 Roles" at bounding box center [361, 247] width 181 height 13
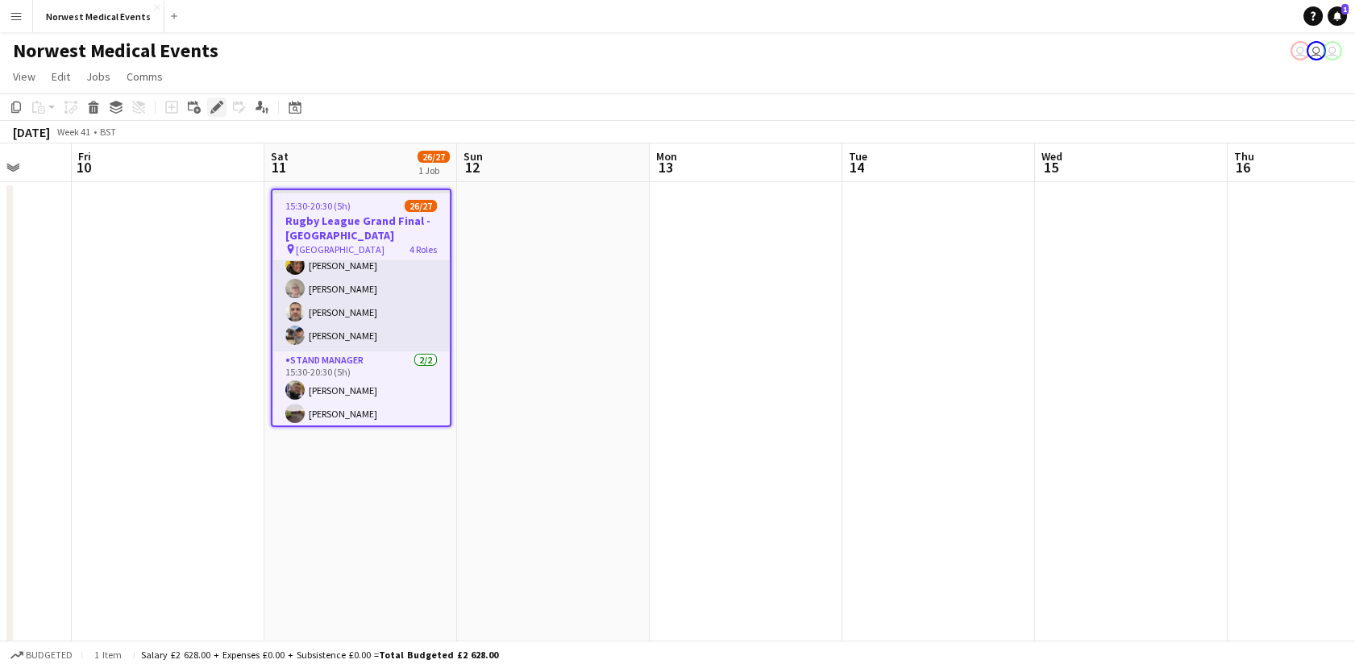
click at [214, 102] on icon "Edit" at bounding box center [216, 107] width 13 height 13
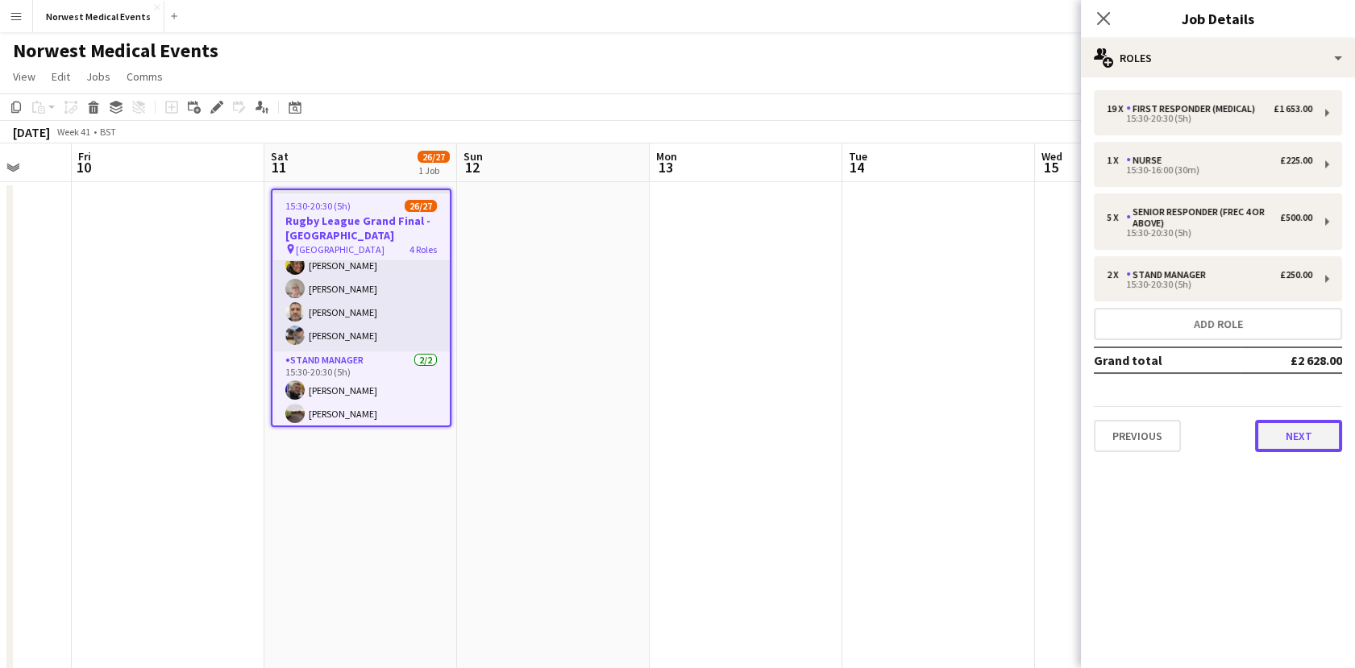
click at [1310, 444] on button "Next" at bounding box center [1298, 436] width 87 height 32
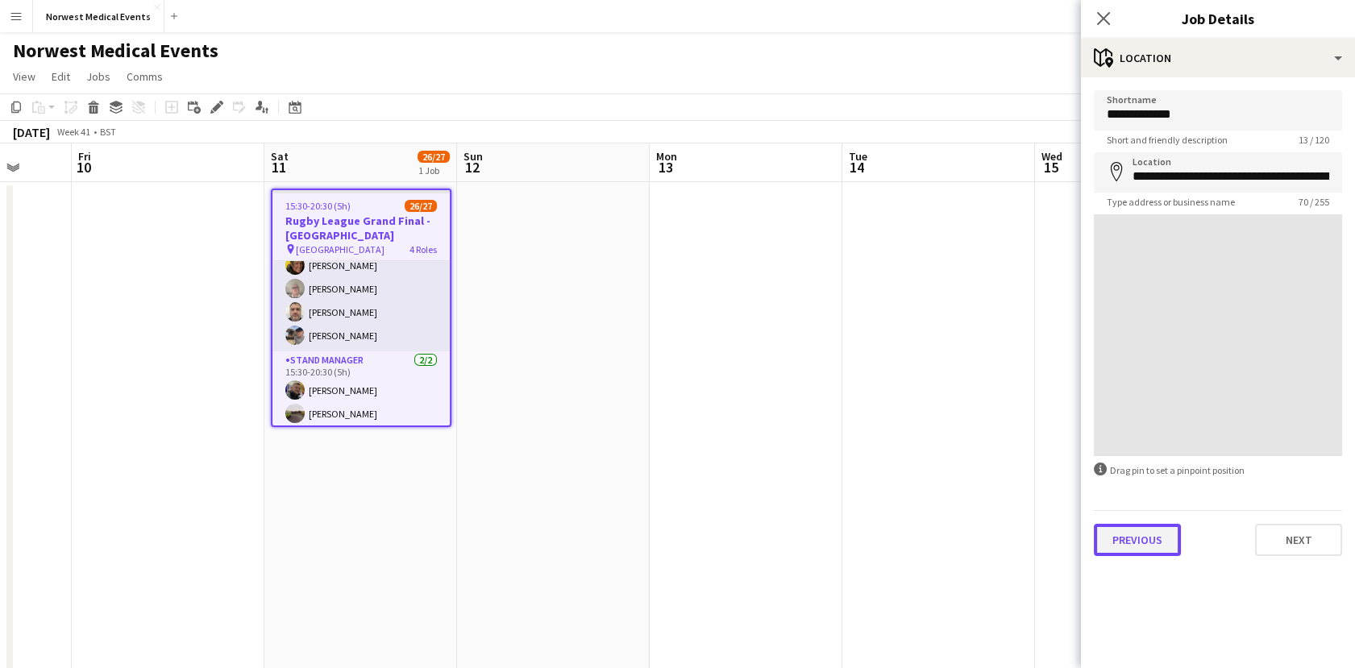
click at [1143, 542] on button "Previous" at bounding box center [1137, 540] width 87 height 32
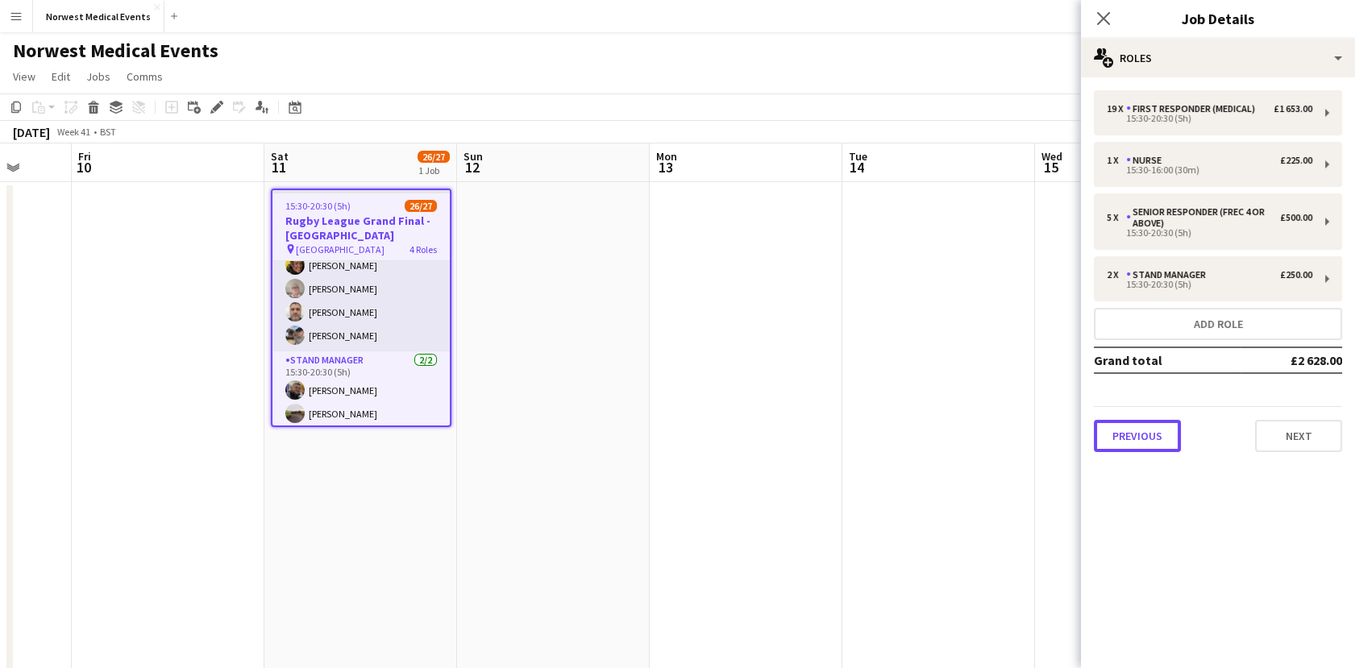
click at [1141, 437] on button "Previous" at bounding box center [1137, 436] width 87 height 32
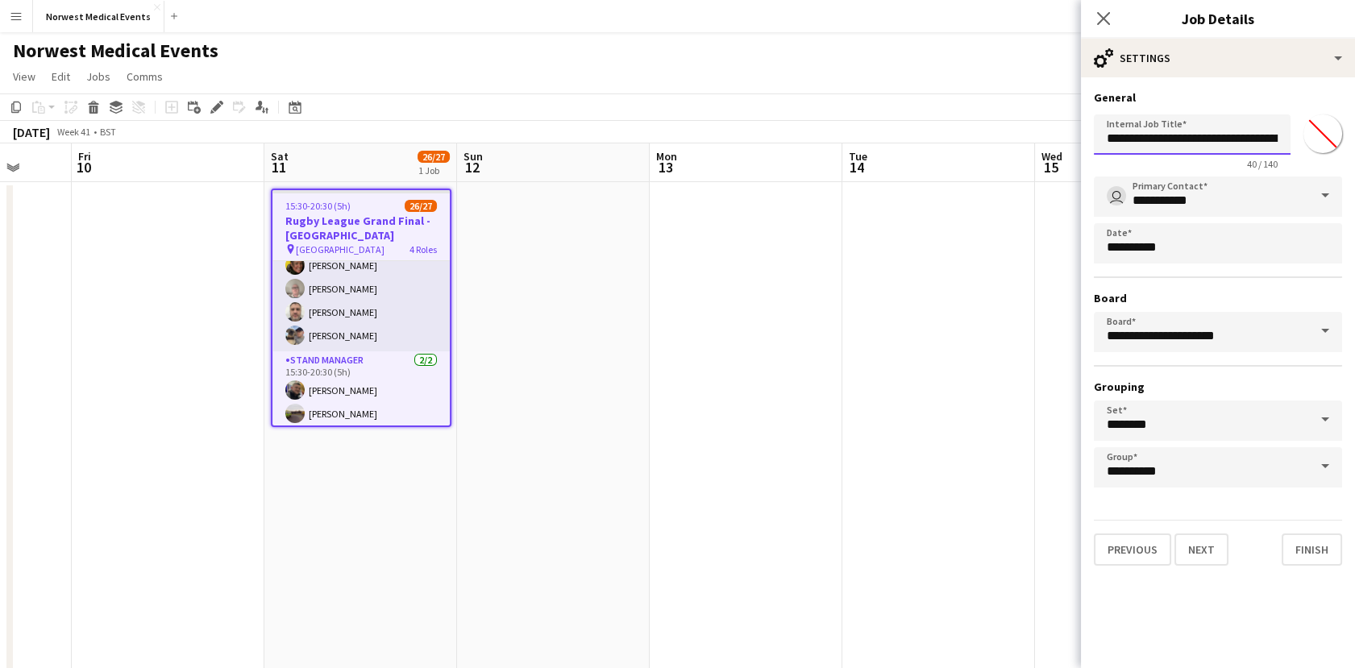
click at [1189, 140] on input "**********" at bounding box center [1192, 134] width 197 height 40
drag, startPoint x: 1244, startPoint y: 144, endPoint x: 1097, endPoint y: 147, distance: 146.8
click at [1097, 147] on input "**********" at bounding box center [1192, 134] width 197 height 40
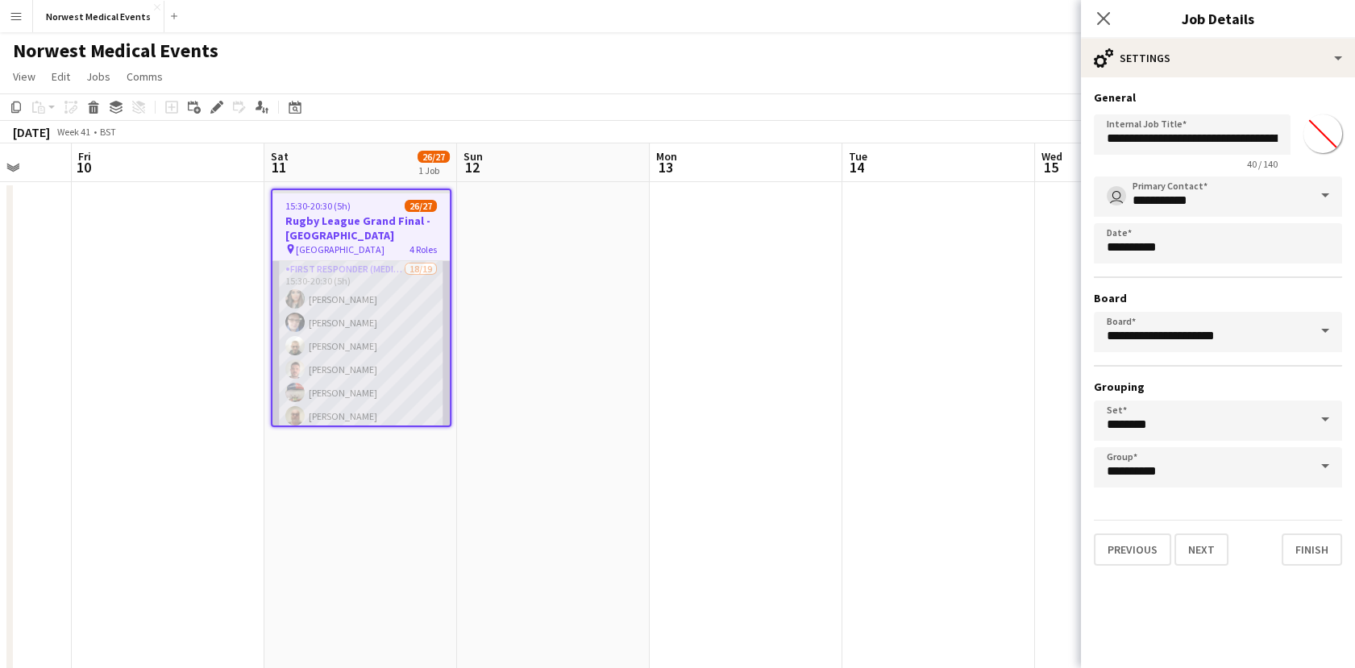
scroll to position [0, 0]
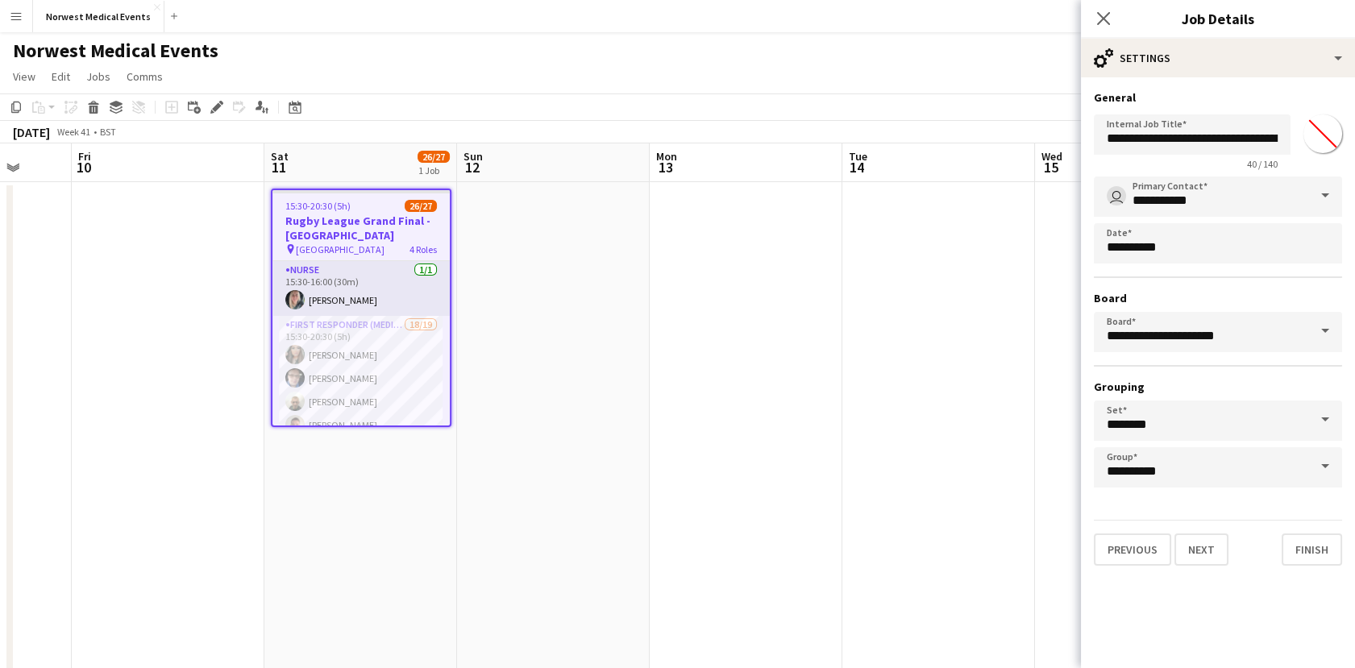
drag, startPoint x: 558, startPoint y: 73, endPoint x: 568, endPoint y: 81, distance: 12.6
click at [561, 74] on app-page-menu "View Day view expanded Day view collapsed Month view Date picker Jump to today …" at bounding box center [677, 78] width 1355 height 31
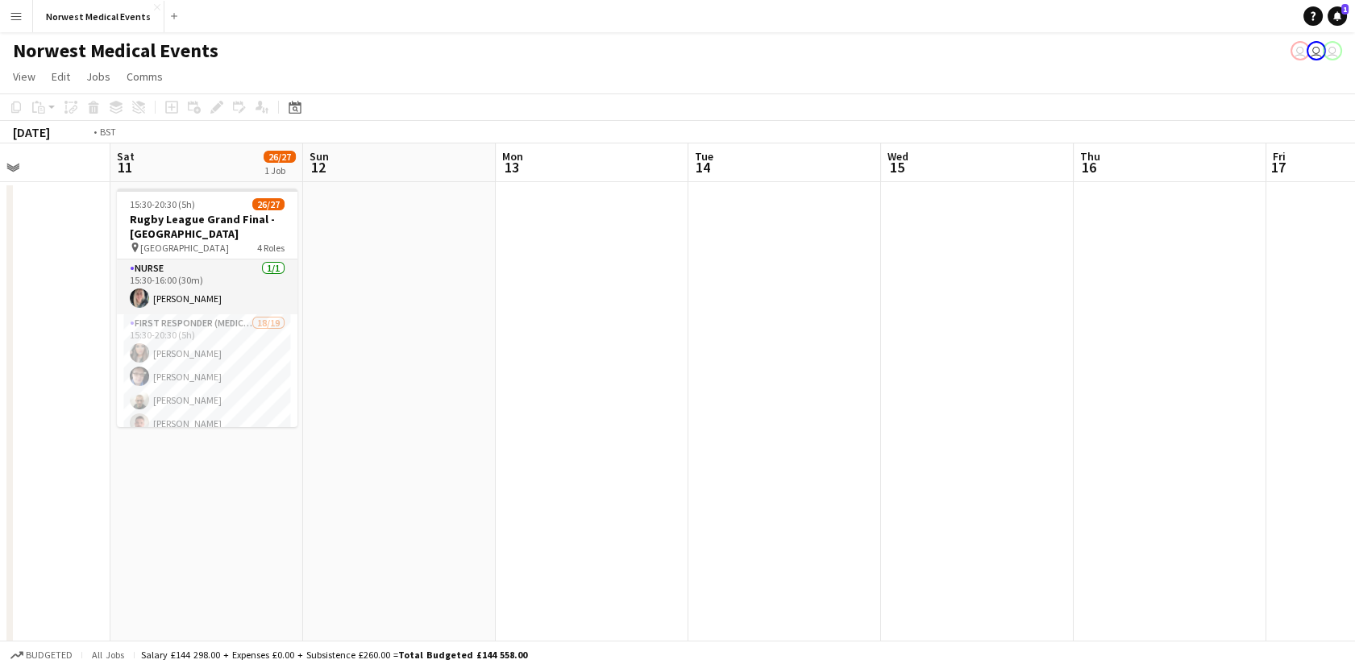
scroll to position [0, 572]
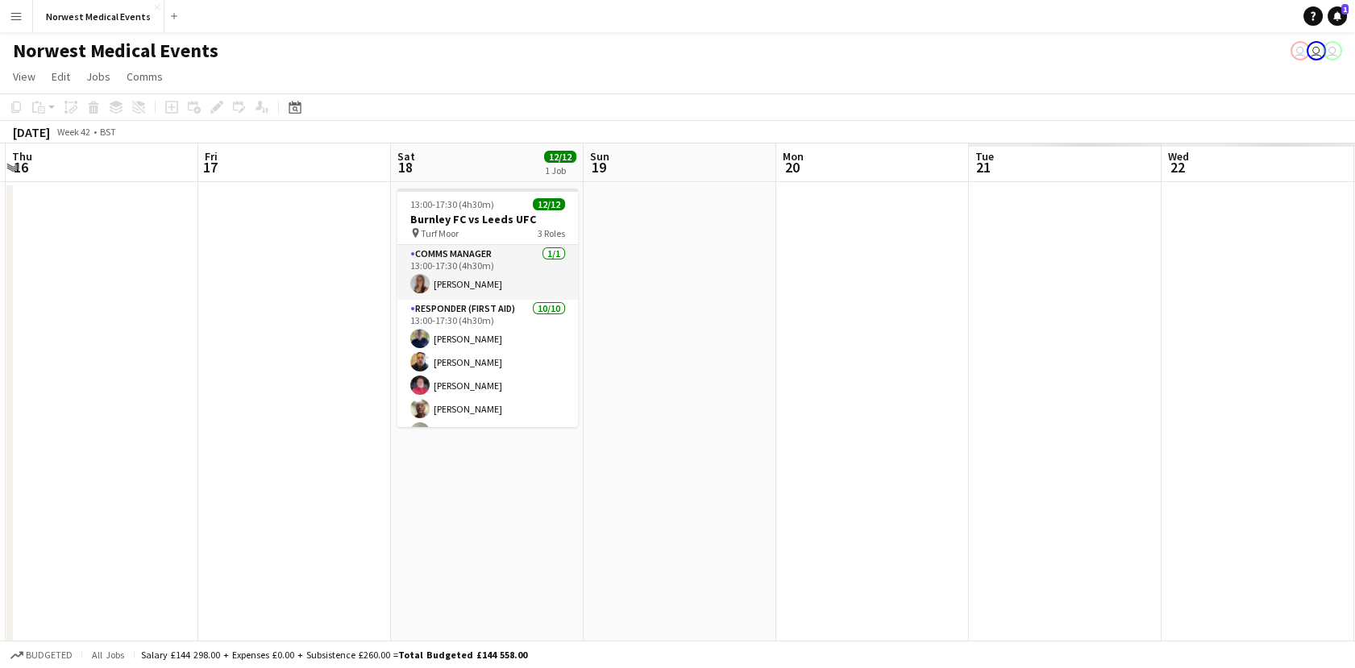
drag, startPoint x: 1178, startPoint y: 360, endPoint x: -4, endPoint y: 423, distance: 1183.7
click at [0, 423] on html "Menu Boards Boards Boards All jobs Status Workforce Workforce My Workforce Recr…" at bounding box center [677, 403] width 1355 height 806
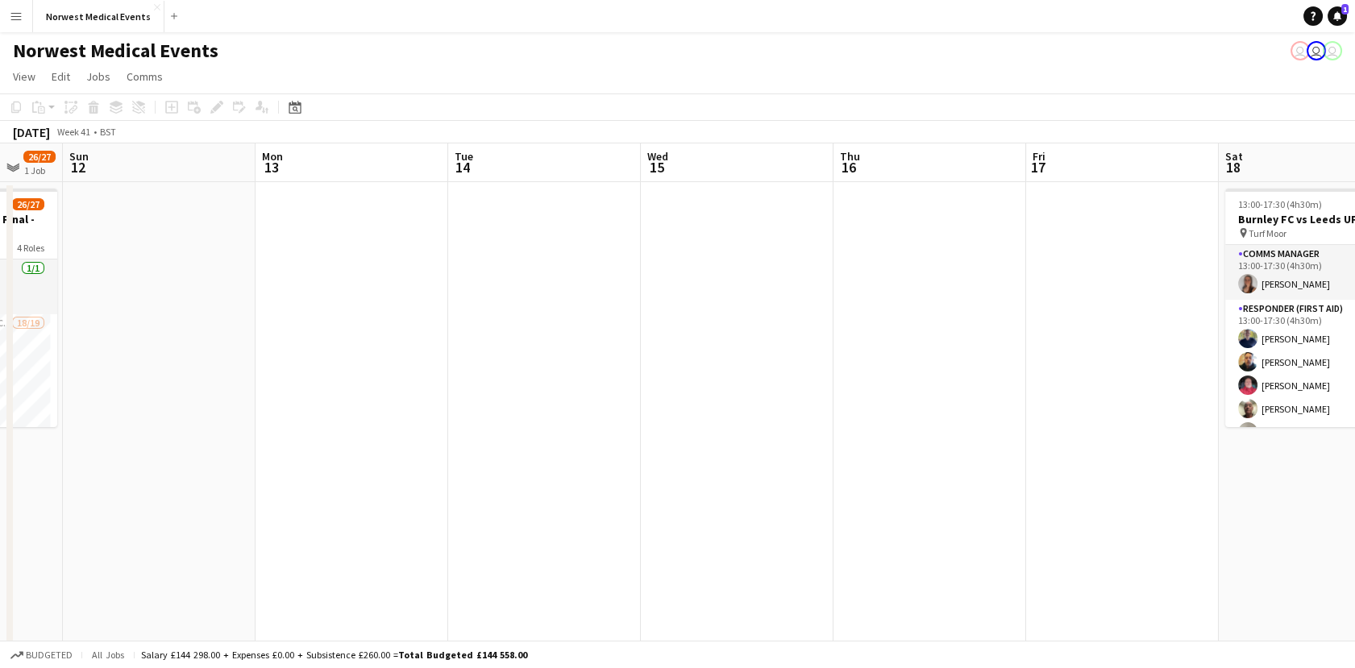
drag, startPoint x: 350, startPoint y: 305, endPoint x: 1570, endPoint y: 352, distance: 1220.8
click at [1355, 352] on html "Menu Boards Boards Boards All jobs Status Workforce Workforce My Workforce Recr…" at bounding box center [677, 403] width 1355 height 806
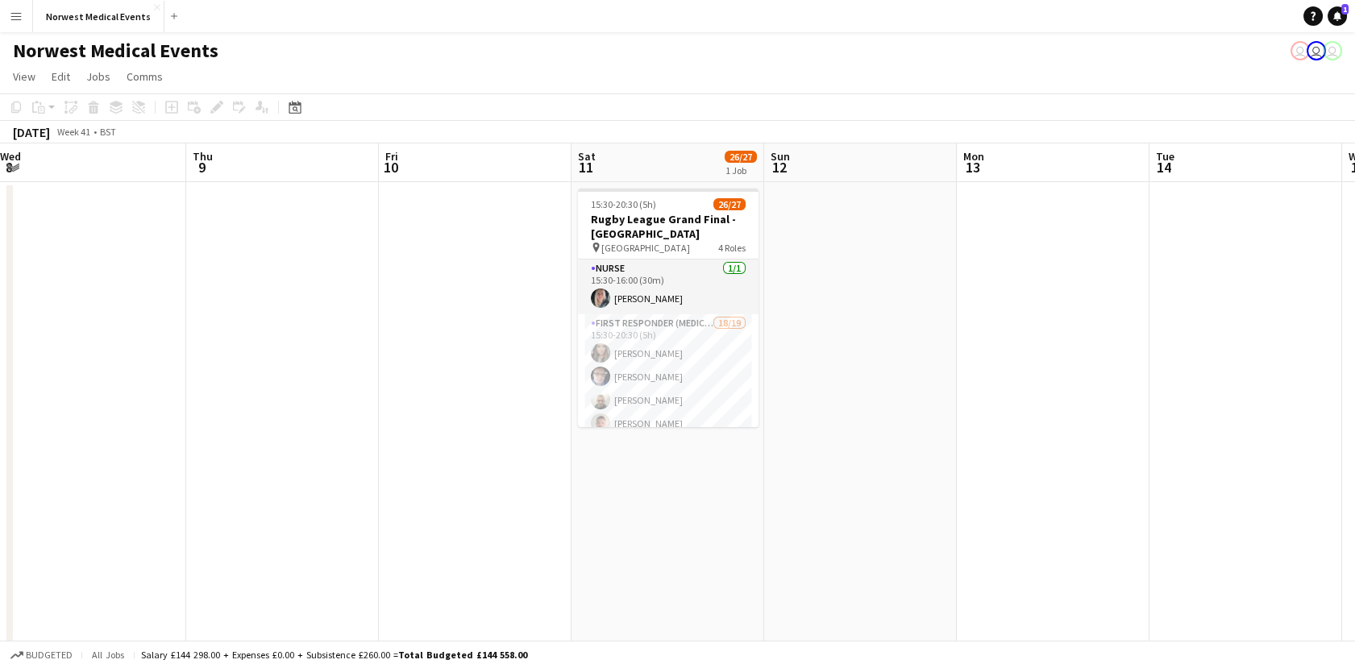
drag, startPoint x: 1160, startPoint y: 342, endPoint x: 1264, endPoint y: 342, distance: 104.0
click at [1264, 342] on app-calendar-viewport "Mon 6 Tue 7 Wed 8 Thu 9 Fri 10 Sat 11 26/27 1 Job Sun 12 Mon 13 Tue 14 Wed 15 T…" at bounding box center [677, 461] width 1355 height 635
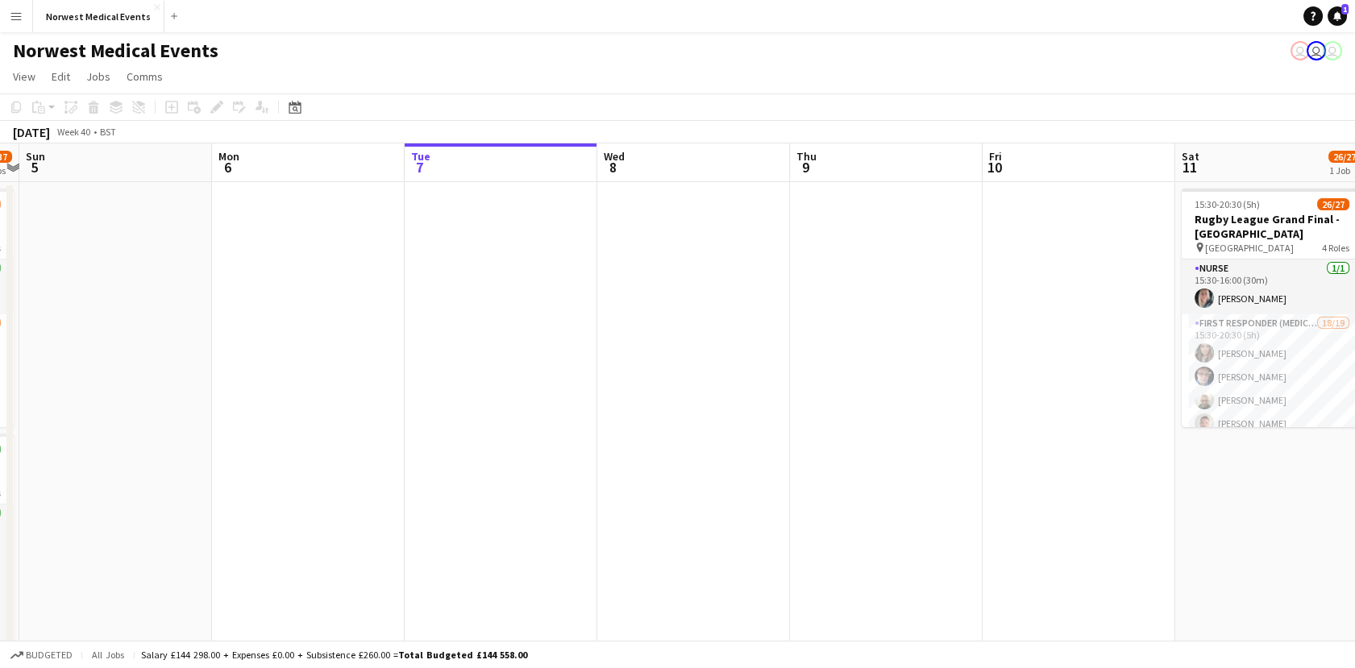
drag, startPoint x: 628, startPoint y: 342, endPoint x: 1571, endPoint y: 276, distance: 944.9
click at [1355, 276] on html "Menu Boards Boards Boards All jobs Status Workforce Workforce My Workforce Recr…" at bounding box center [677, 403] width 1355 height 806
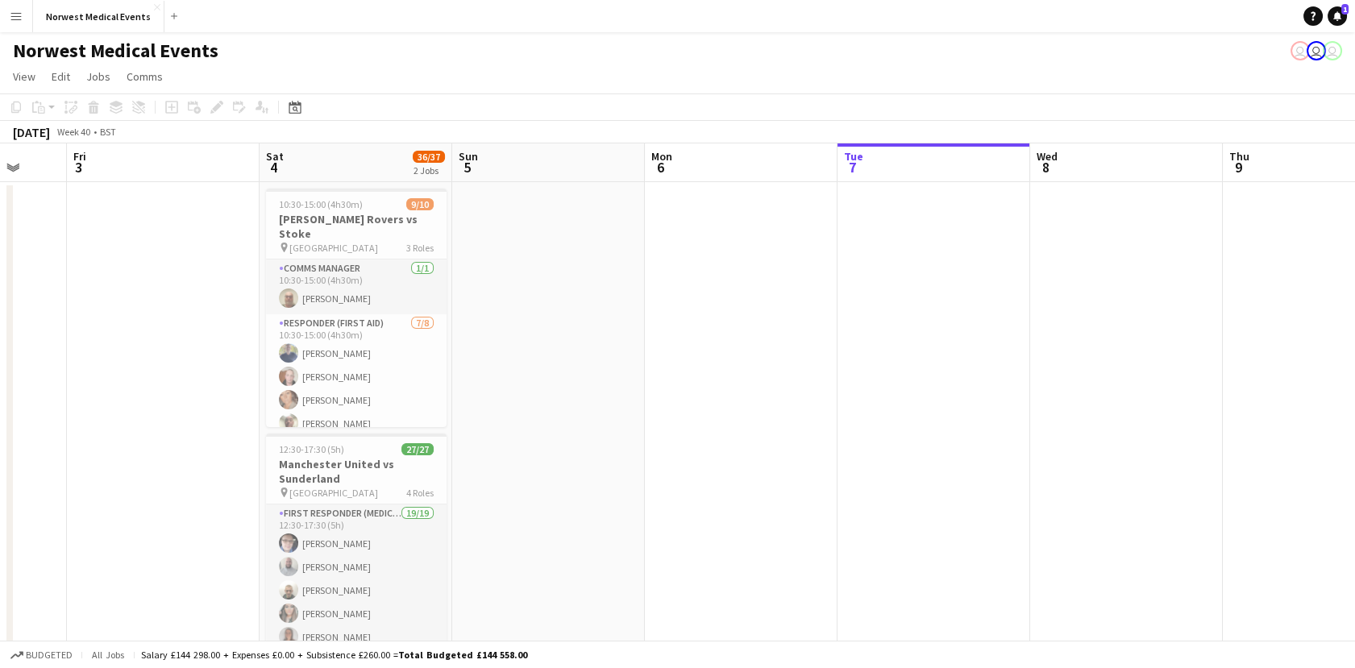
drag, startPoint x: 842, startPoint y: 285, endPoint x: 1419, endPoint y: 284, distance: 577.3
click at [1355, 284] on html "Menu Boards Boards Boards All jobs Status Workforce Workforce My Workforce Recr…" at bounding box center [677, 403] width 1355 height 806
